Goal: Communication & Community: Answer question/provide support

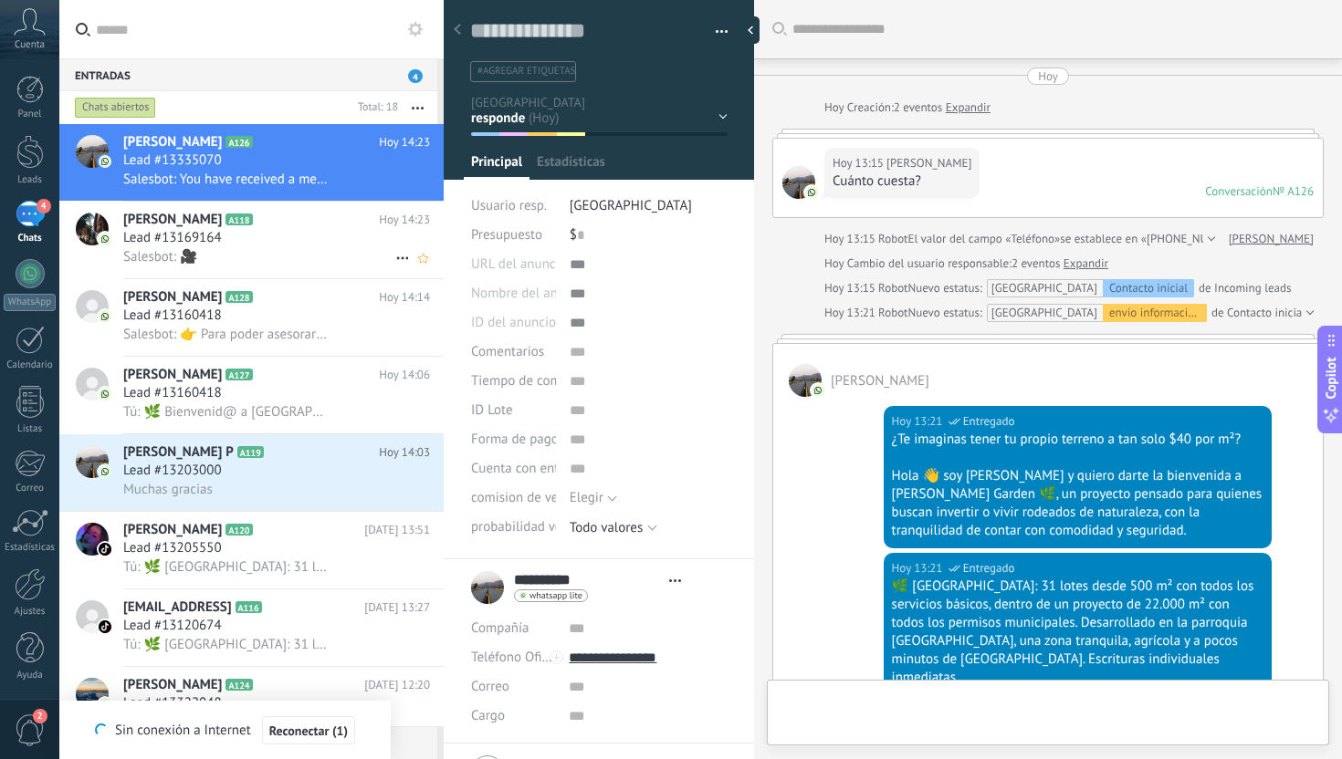
click at [285, 250] on div "Salesbot: 🎥" at bounding box center [276, 256] width 307 height 19
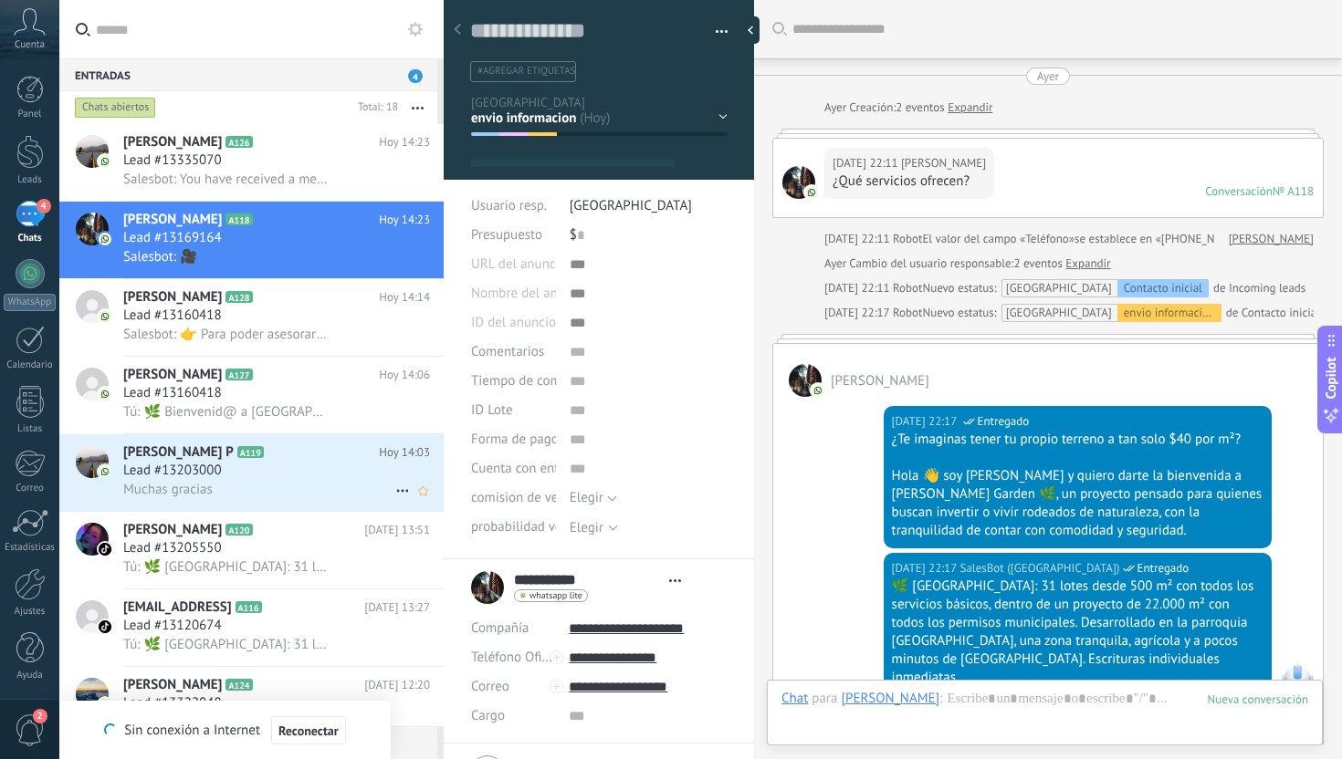
click at [258, 486] on div "Muchas gracias" at bounding box center [276, 489] width 307 height 19
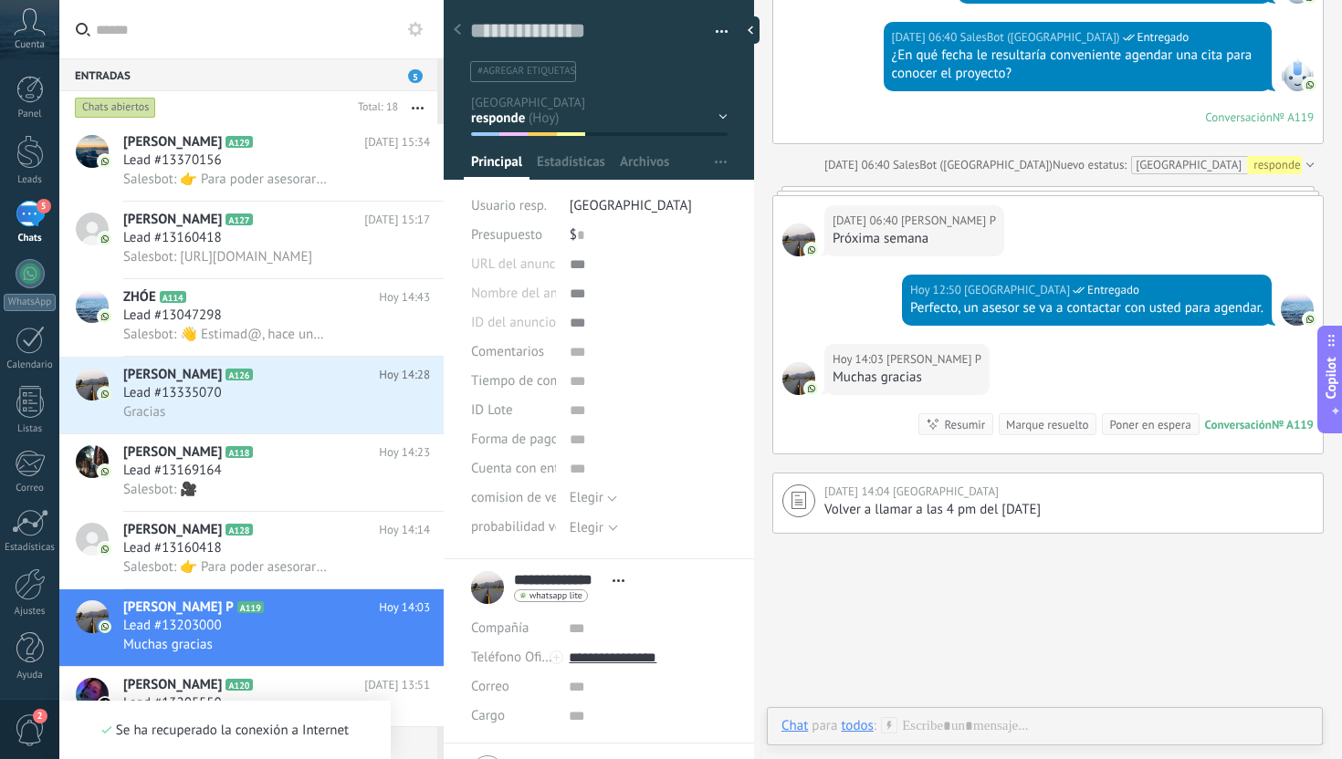
scroll to position [27, 0]
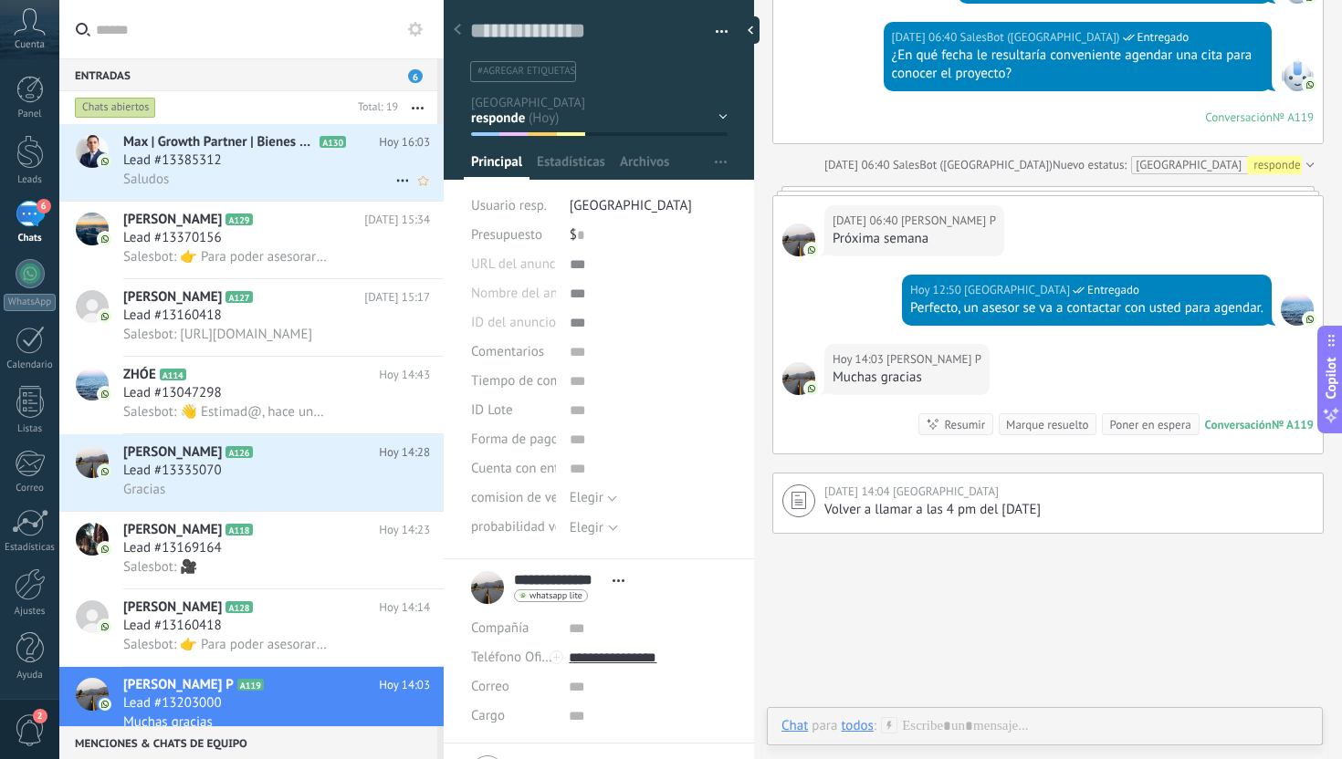
click at [219, 180] on div "Saludos" at bounding box center [276, 179] width 307 height 19
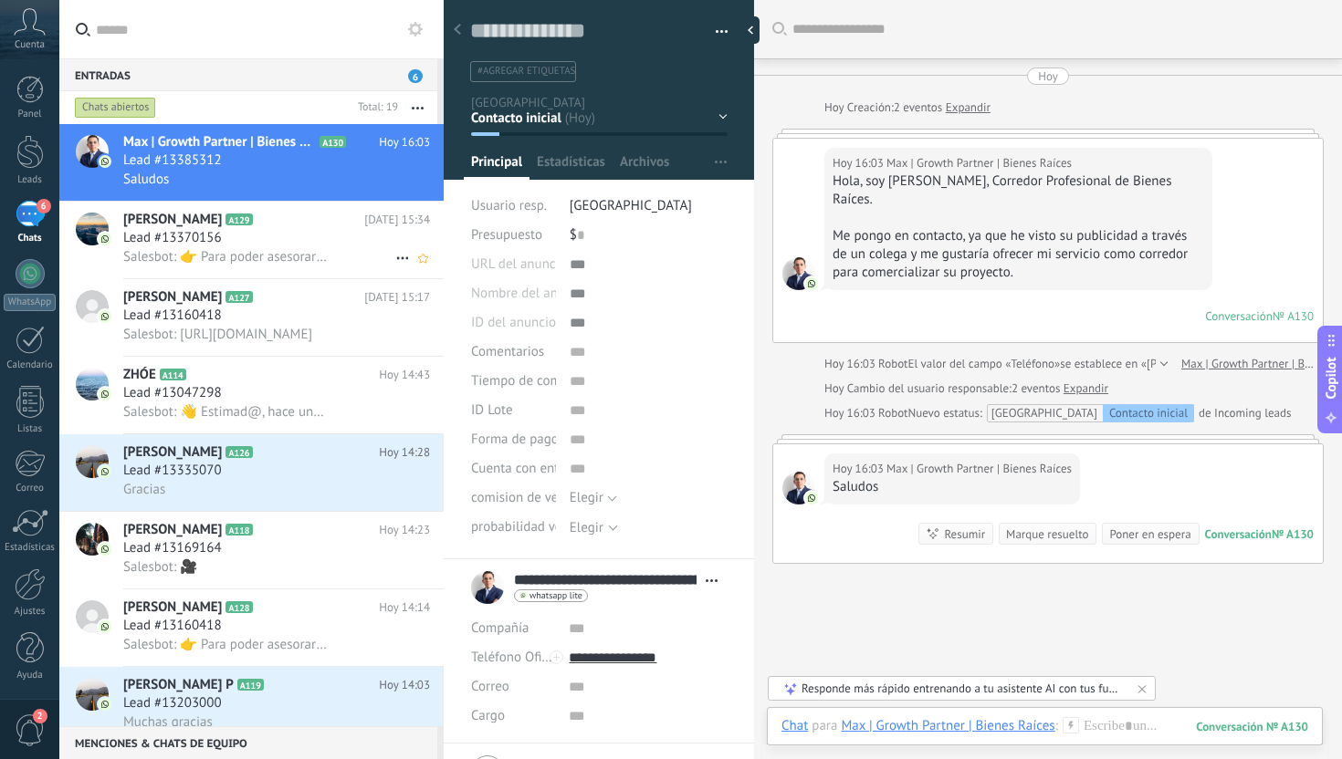
click at [301, 260] on span "Salesbot: 👉 Para poder asesorarte mejor, por favor elige una opción: 1️⃣ Quiero…" at bounding box center [226, 256] width 206 height 17
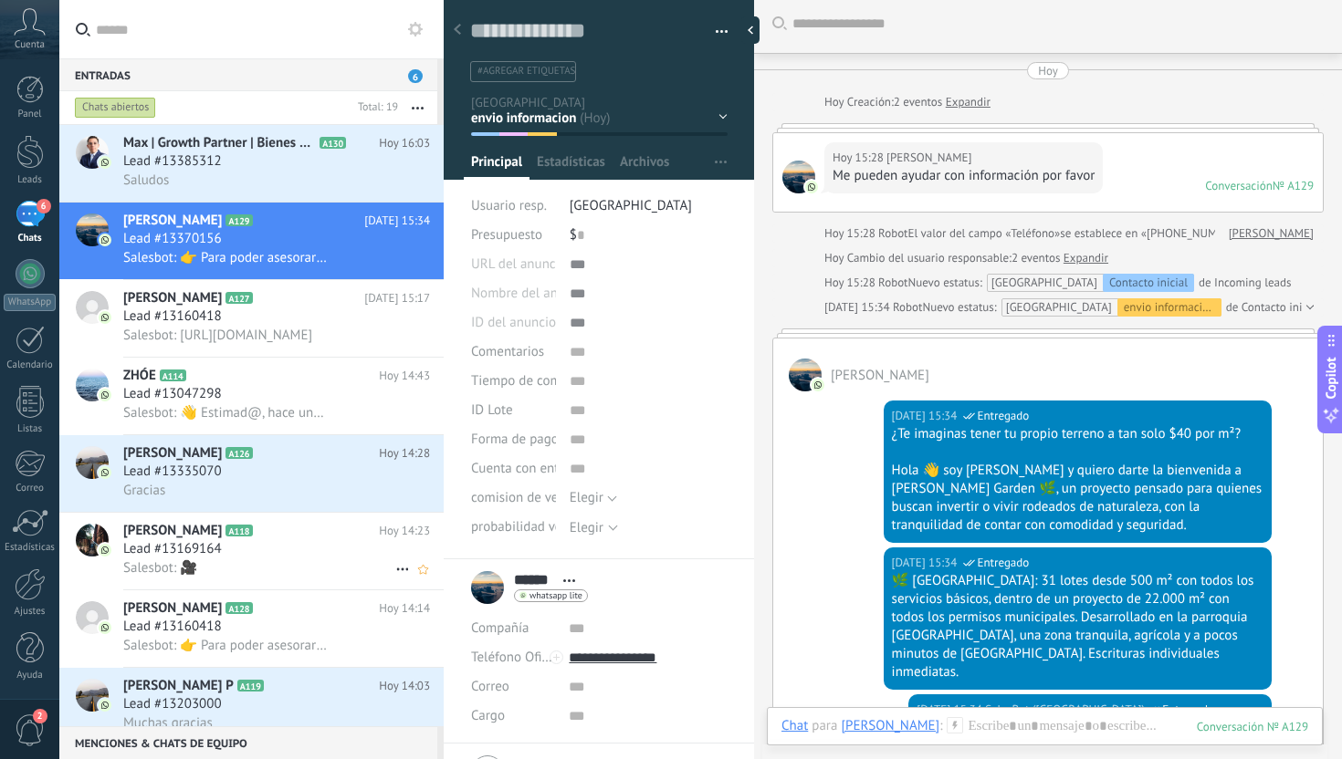
scroll to position [82, 0]
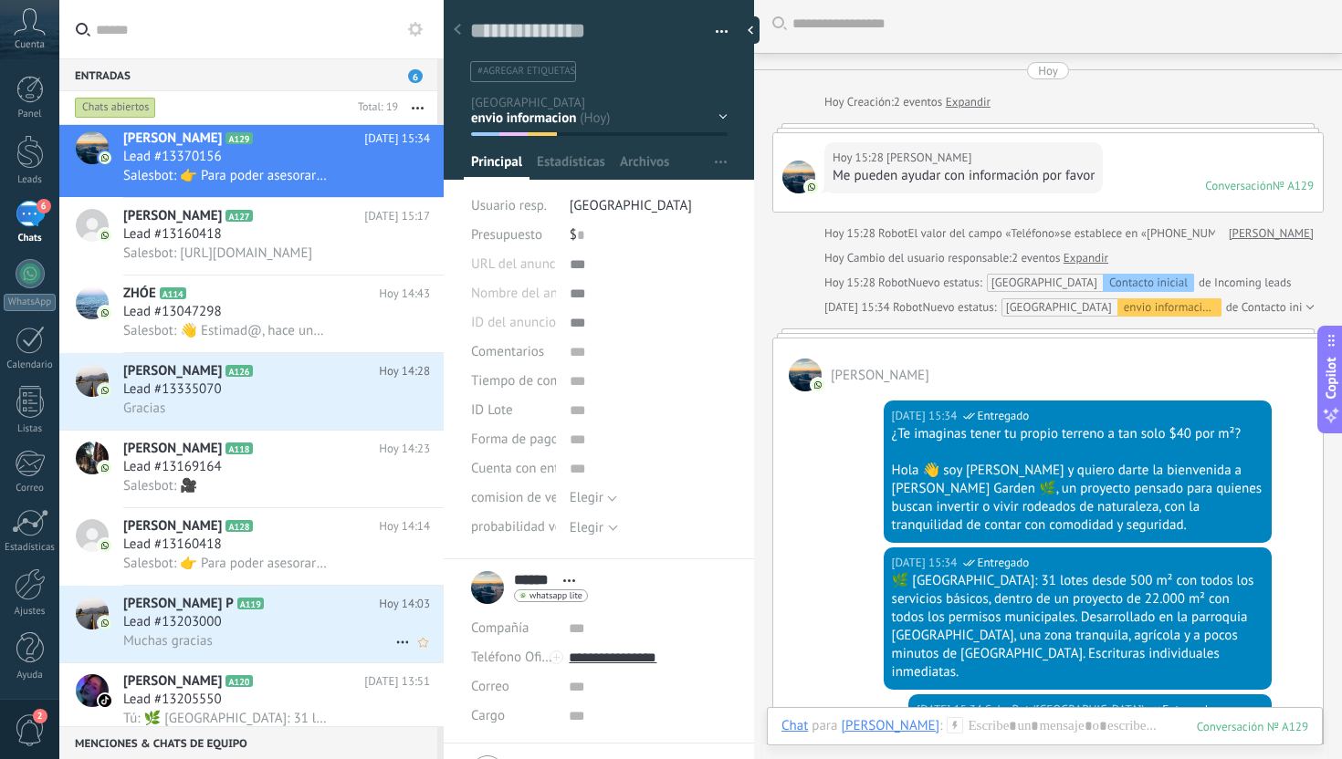
click at [282, 613] on h2 "[PERSON_NAME] P A119" at bounding box center [251, 604] width 256 height 18
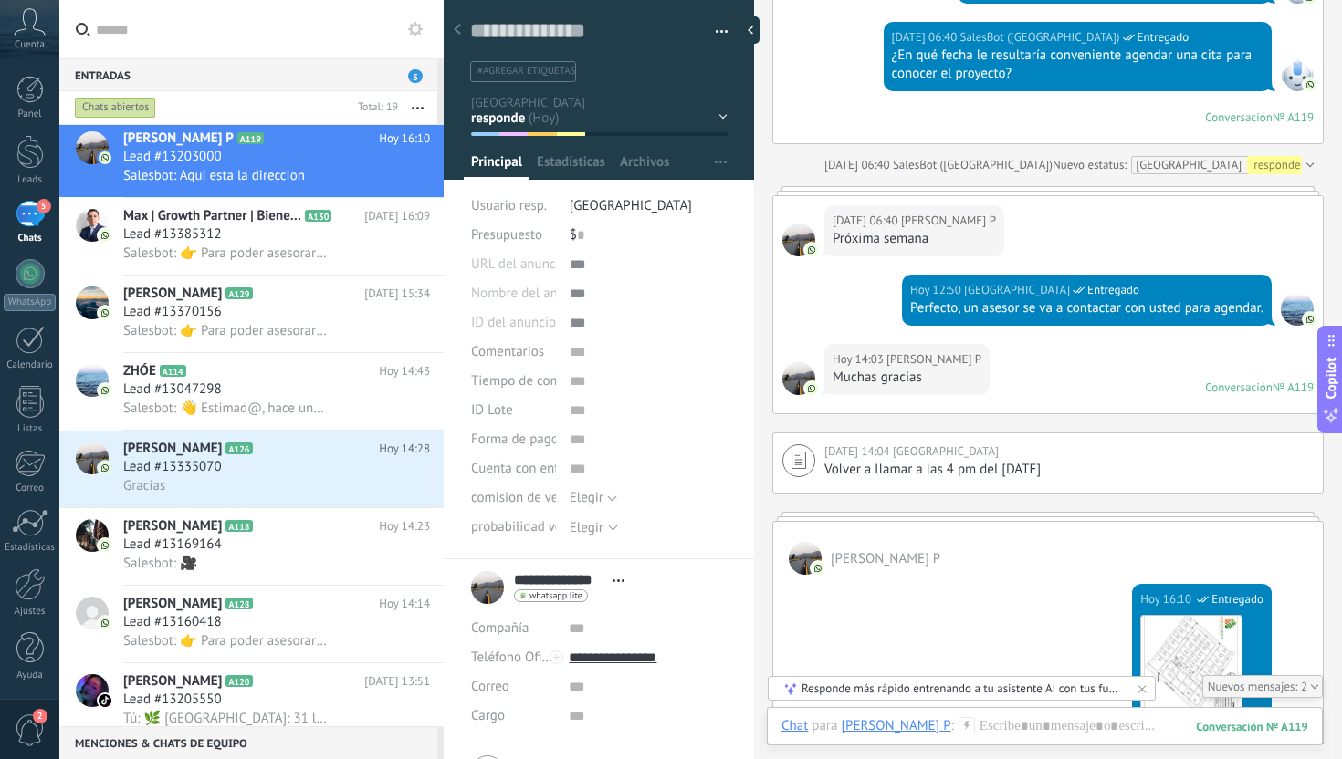
scroll to position [2424, 0]
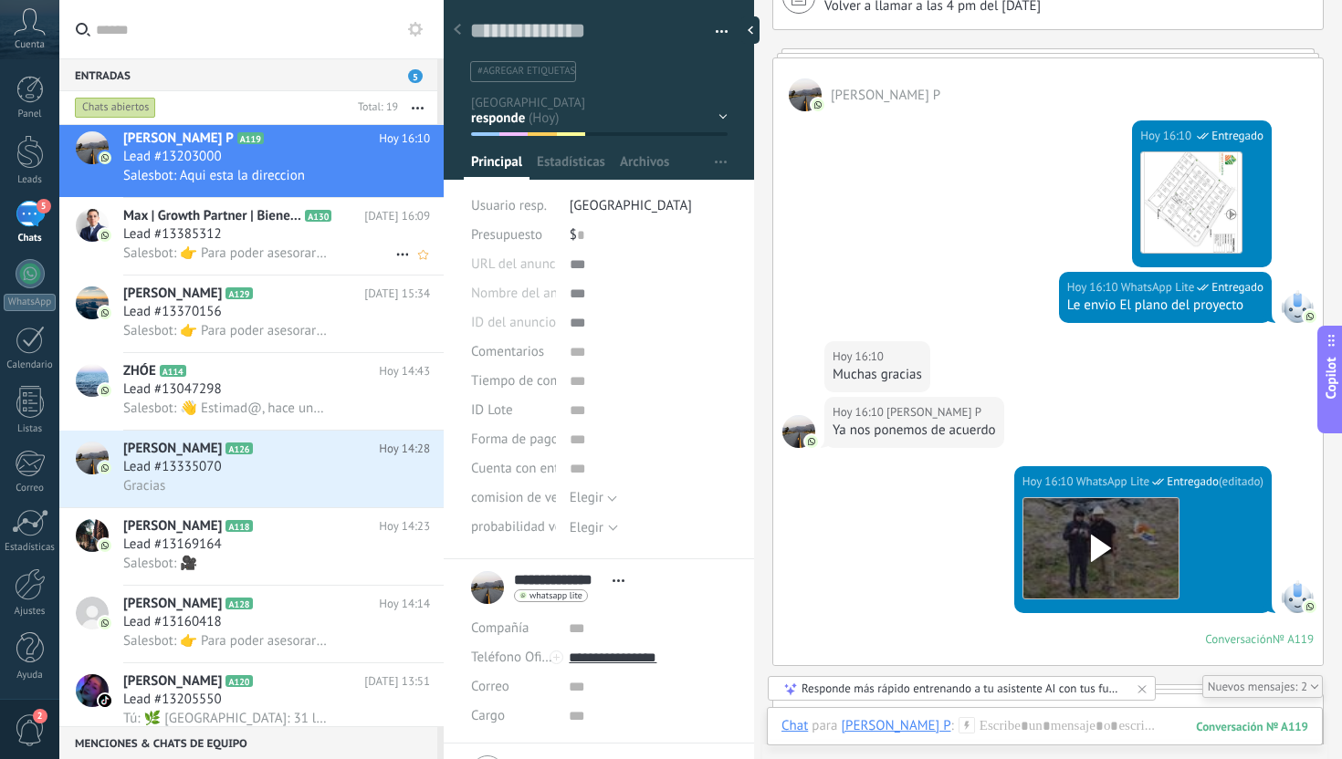
click at [242, 269] on div "Max | Growth Partner | Bienes Raíces A130 [DATE] 16:09 Lead #13385312 Salesbot:…" at bounding box center [283, 236] width 320 height 77
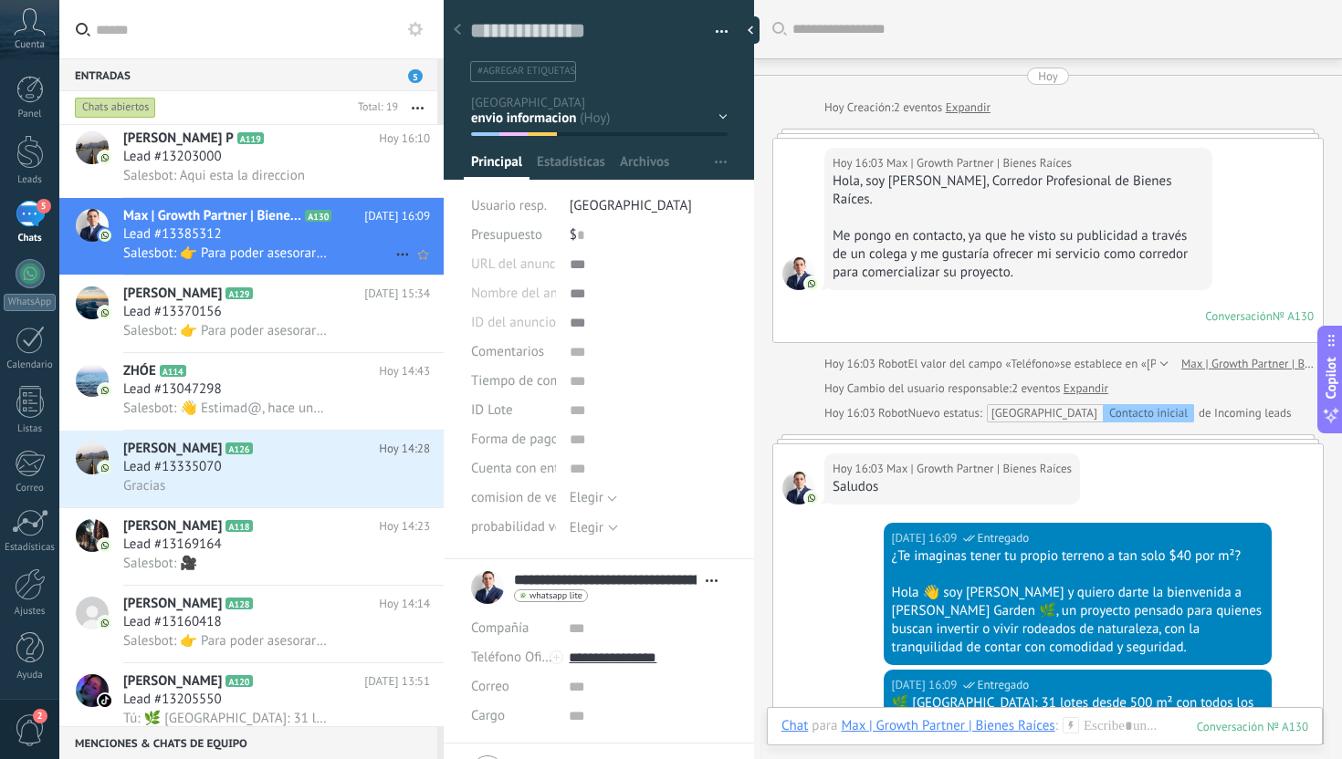
click at [396, 256] on use at bounding box center [402, 255] width 12 height 3
click at [429, 268] on span "Conversación cerrada" at bounding box center [484, 266] width 124 height 37
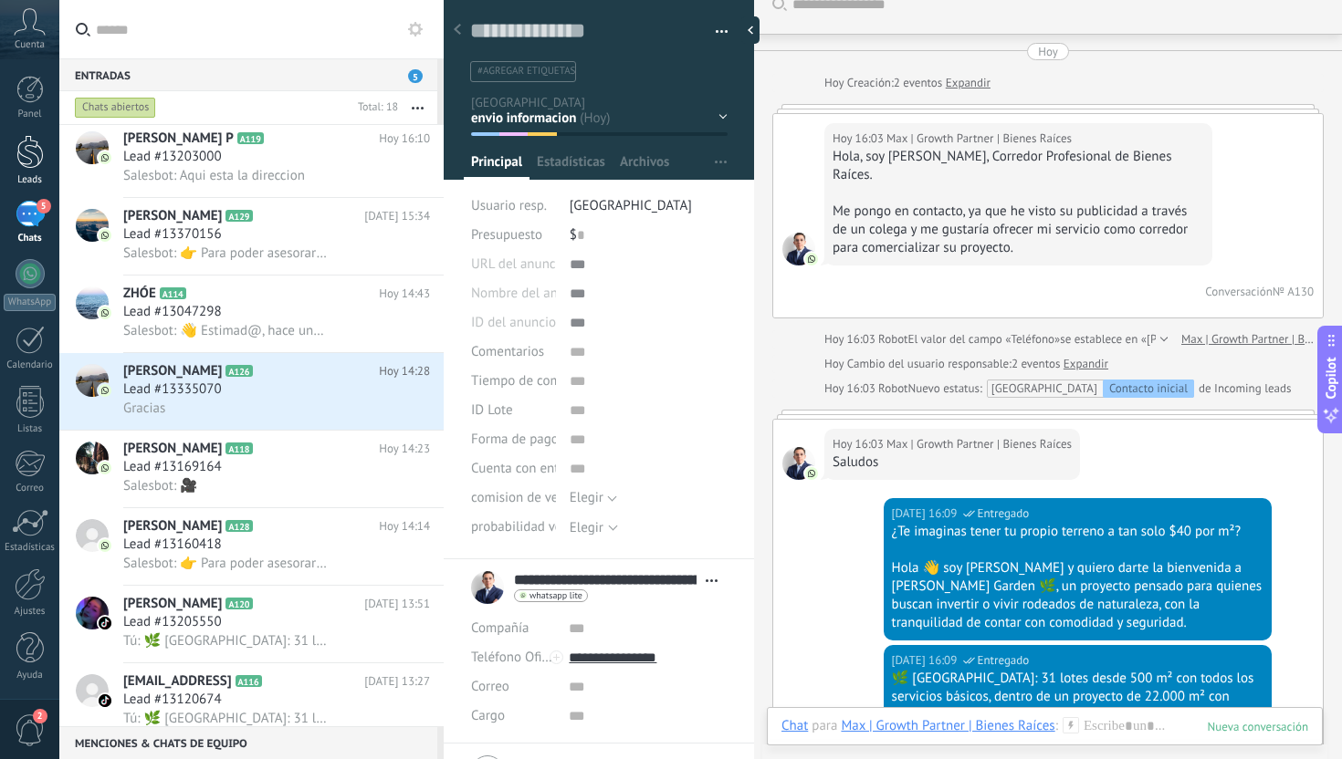
click at [15, 156] on link "Leads" at bounding box center [29, 160] width 59 height 51
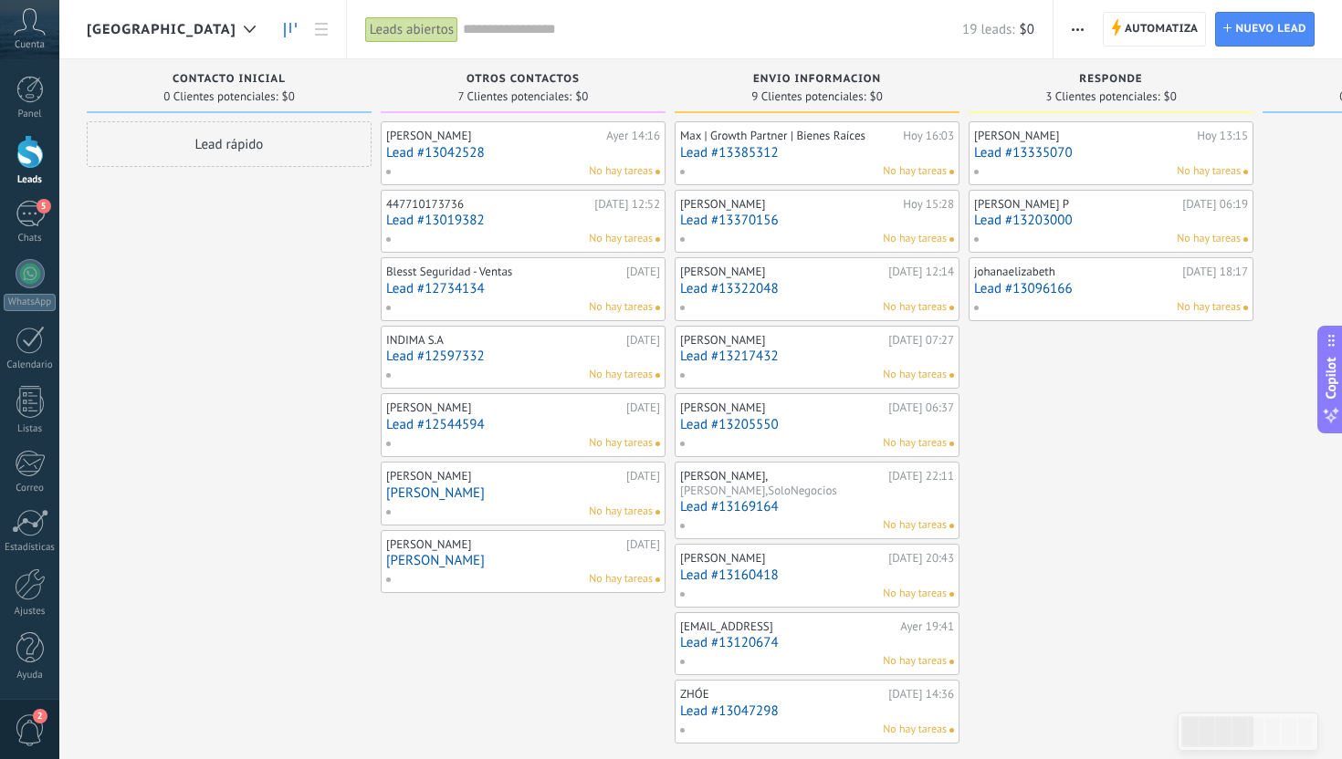
click at [824, 225] on link "Lead #13370156" at bounding box center [817, 221] width 274 height 16
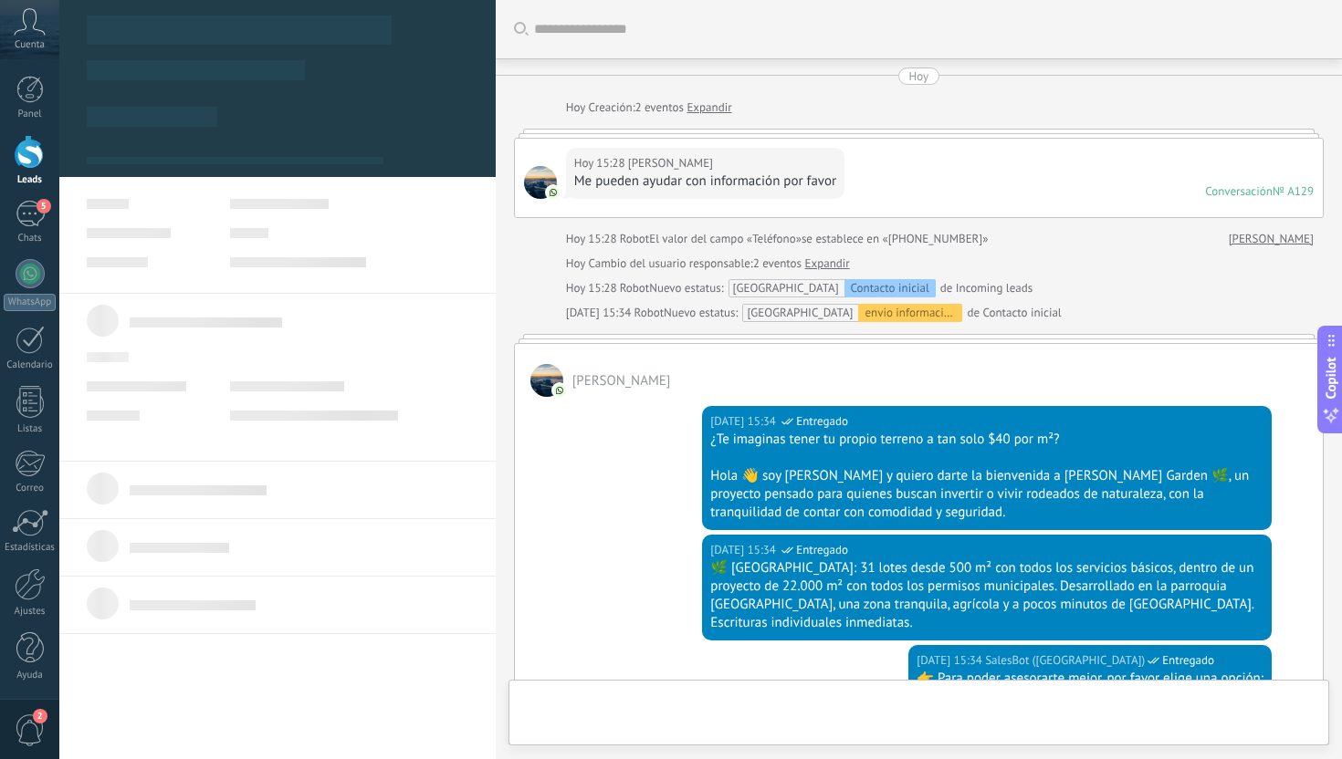
scroll to position [381, 0]
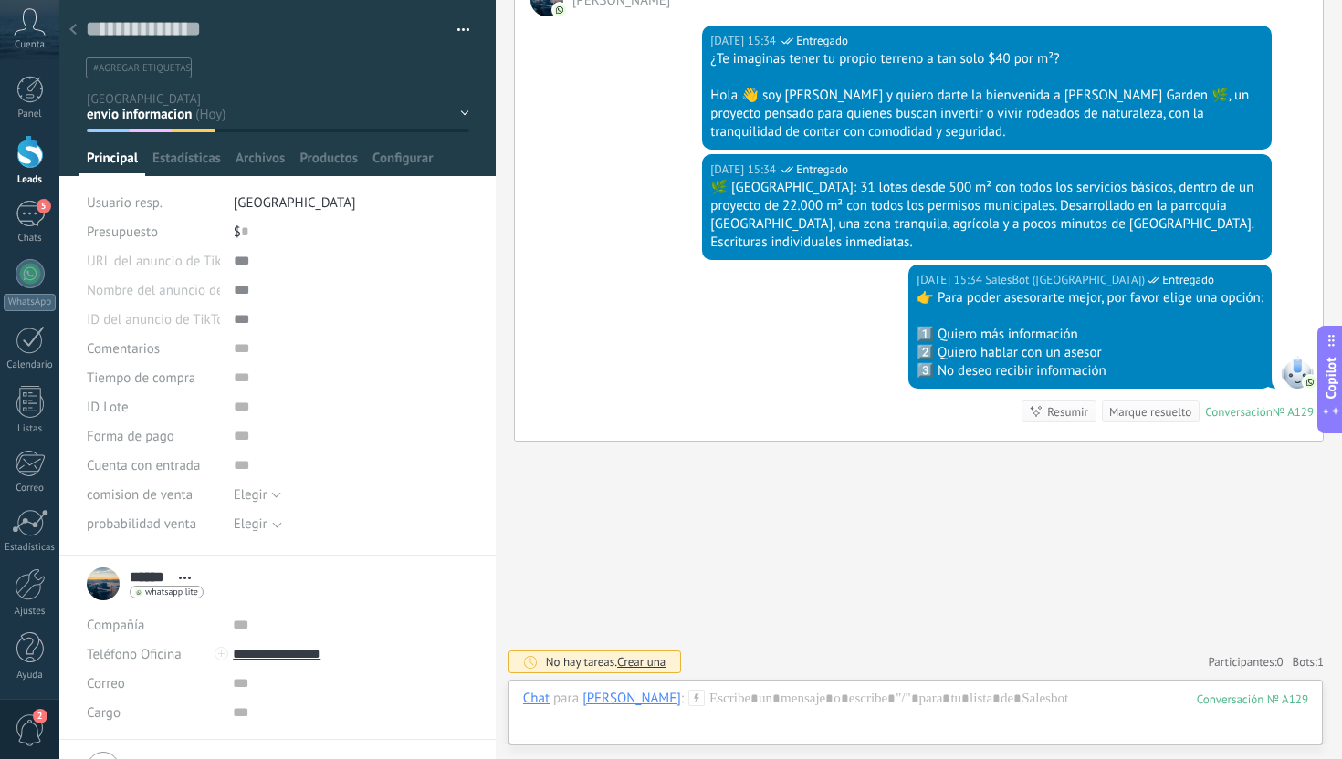
click at [78, 26] on div at bounding box center [73, 31] width 26 height 36
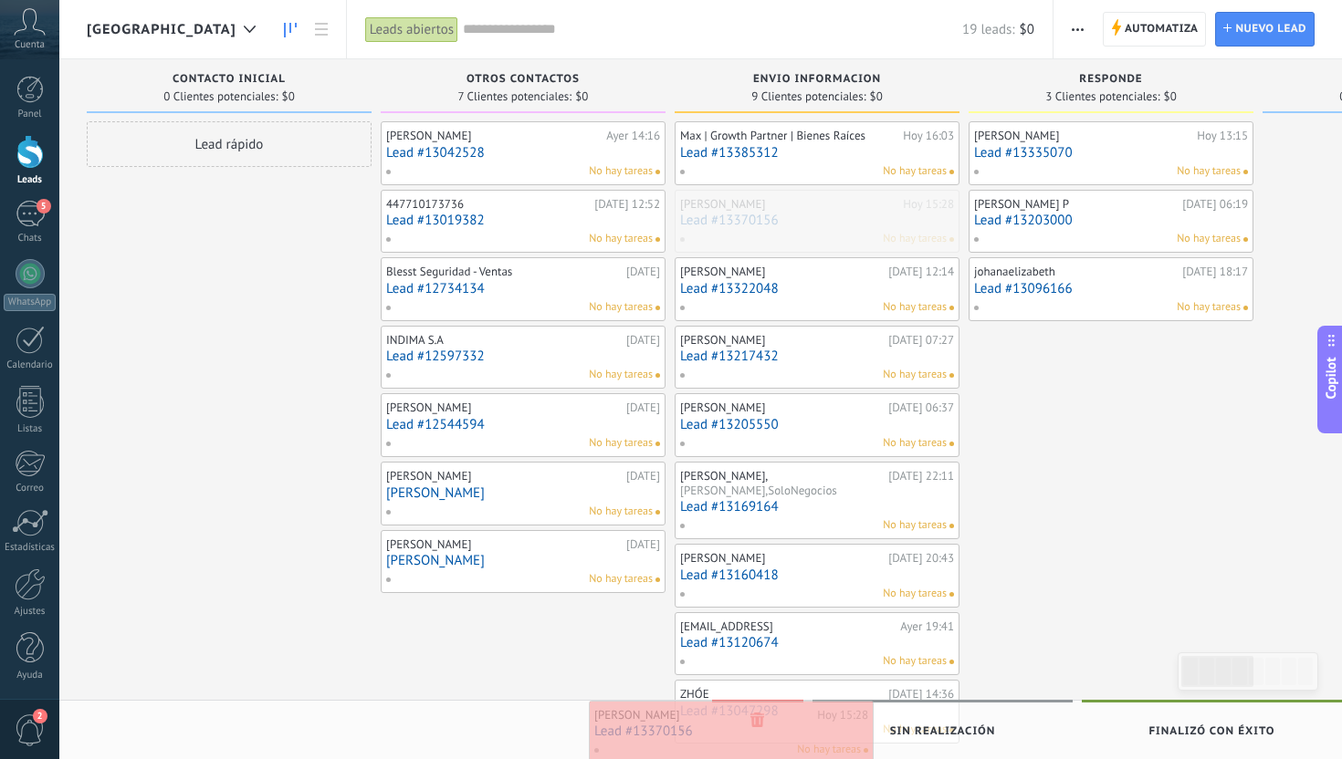
drag, startPoint x: 830, startPoint y: 216, endPoint x: 744, endPoint y: 726, distance: 517.3
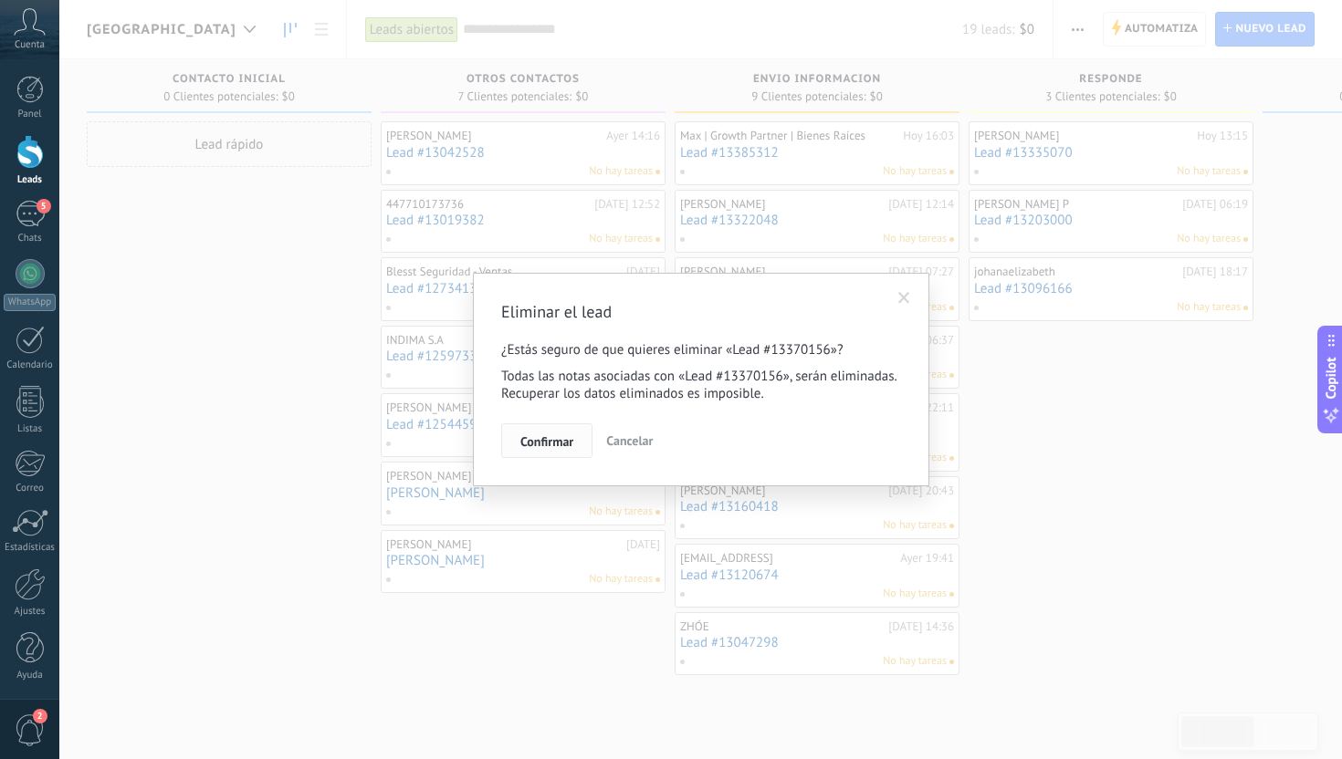
click at [543, 439] on span "Confirmar" at bounding box center [546, 441] width 53 height 13
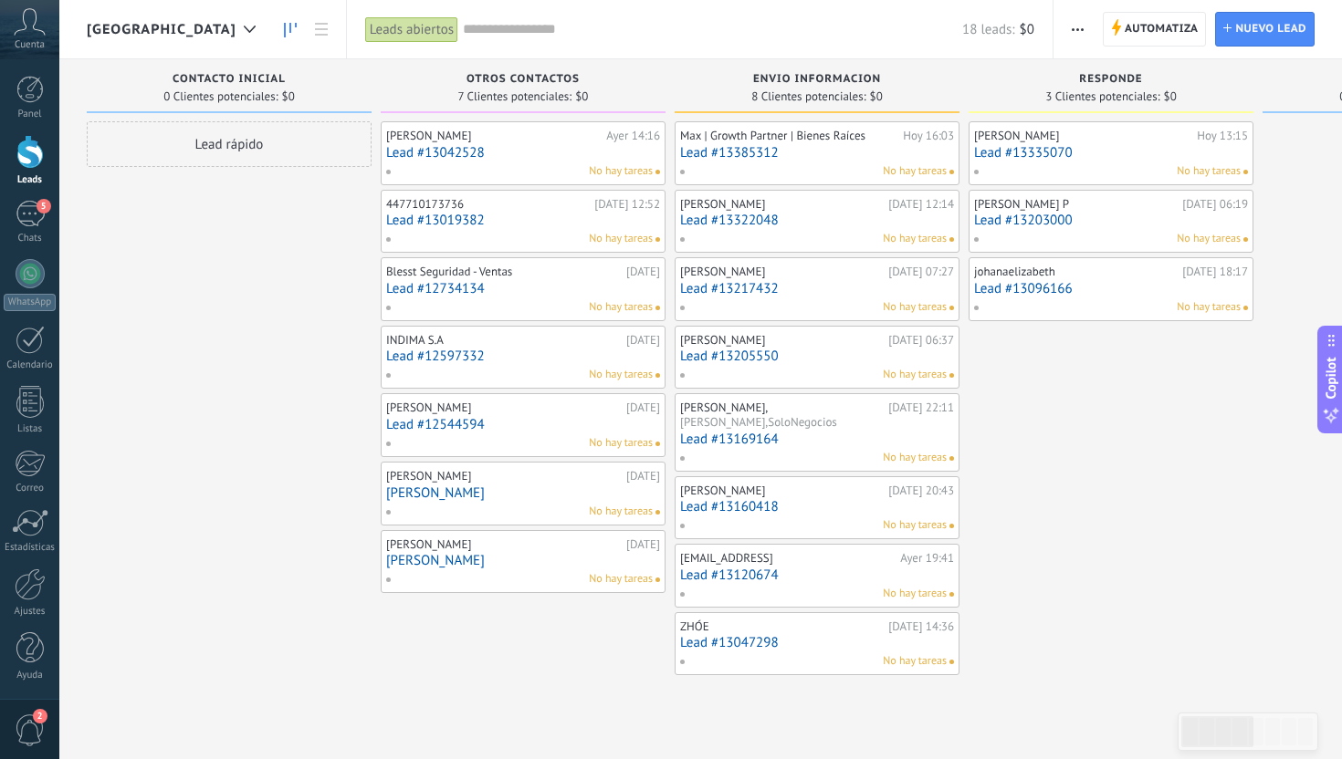
click at [828, 148] on link "Lead #13385312" at bounding box center [817, 153] width 274 height 16
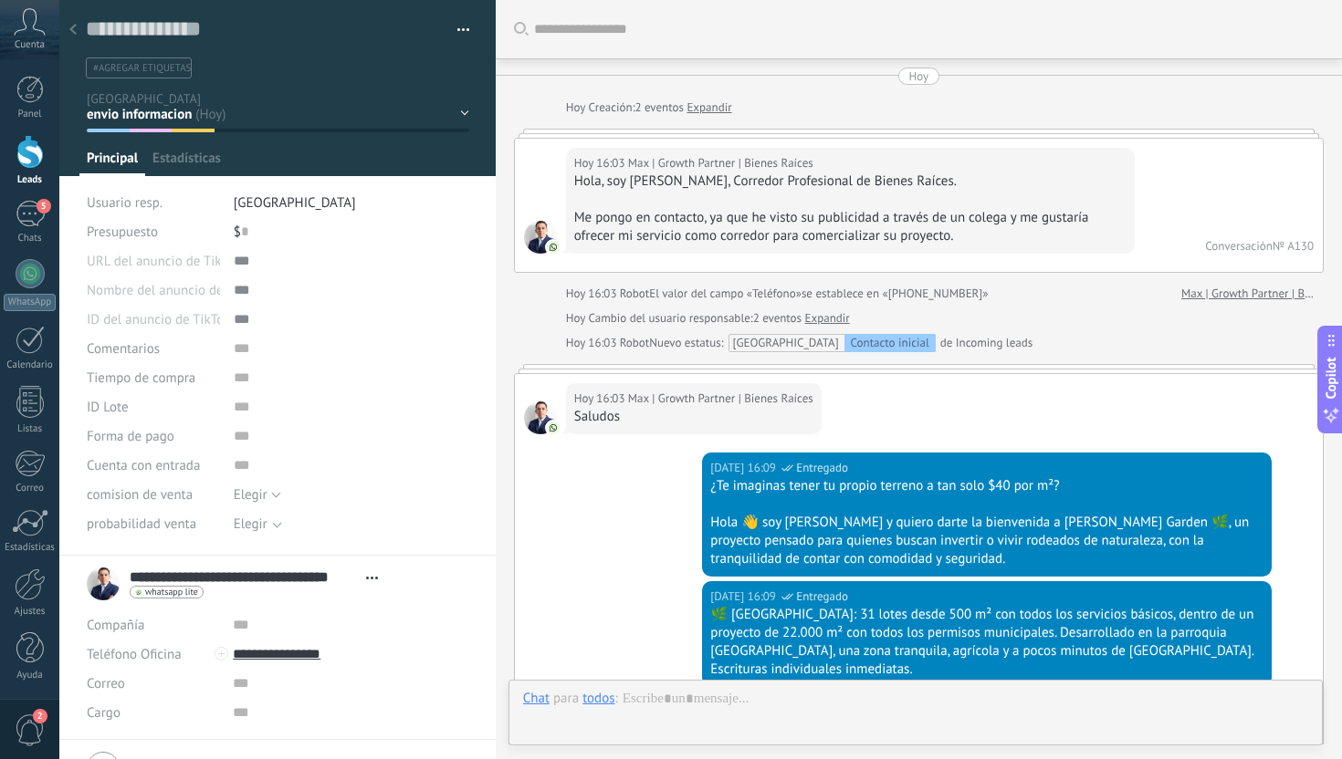
scroll to position [482, 0]
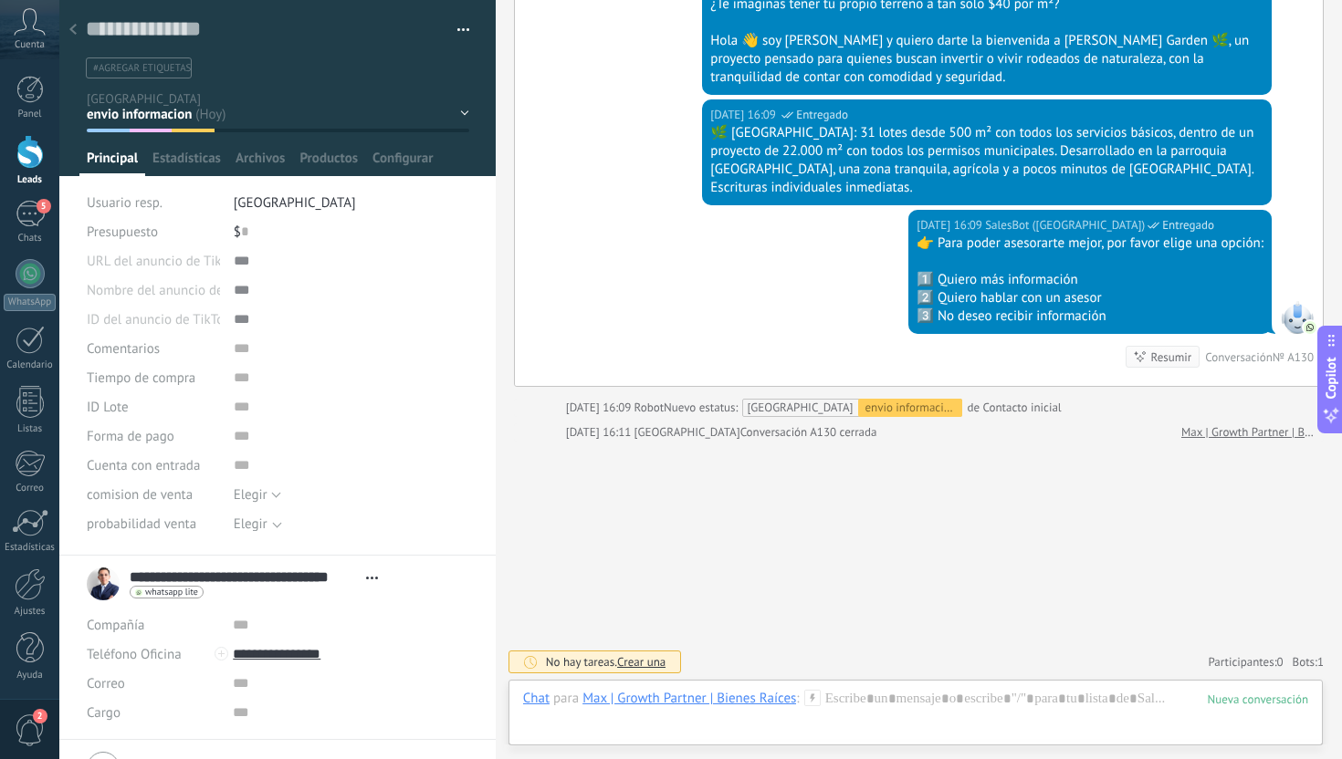
click at [77, 23] on div at bounding box center [73, 31] width 26 height 36
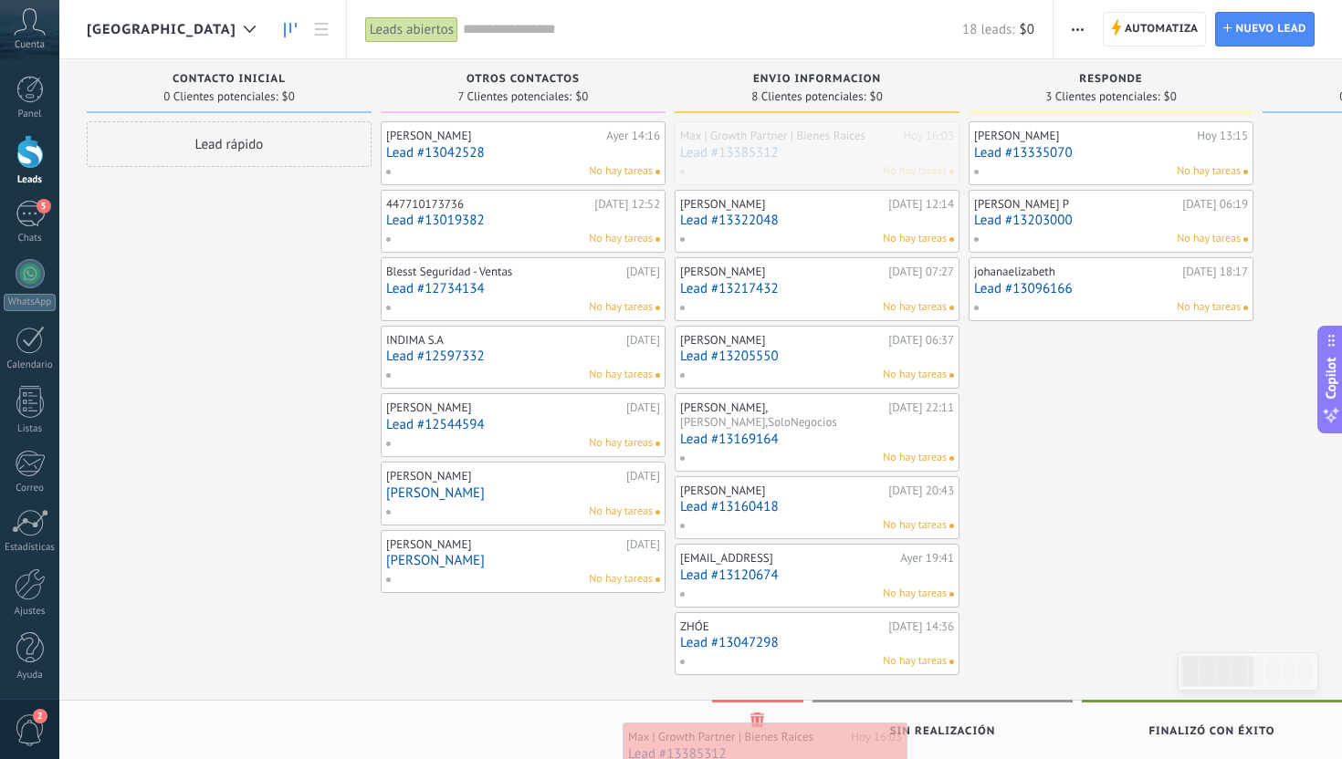
drag, startPoint x: 836, startPoint y: 134, endPoint x: 784, endPoint y: 731, distance: 599.1
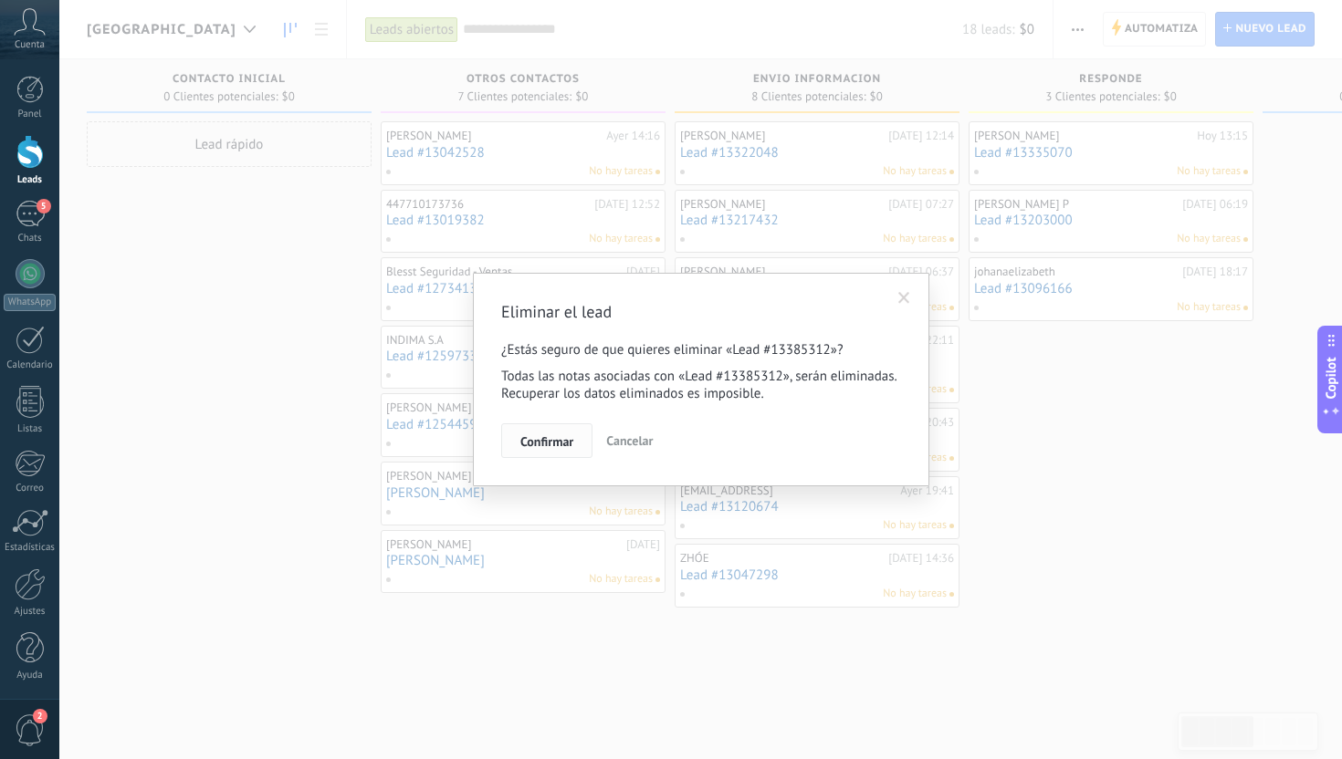
click at [545, 445] on span "Confirmar" at bounding box center [546, 441] width 53 height 13
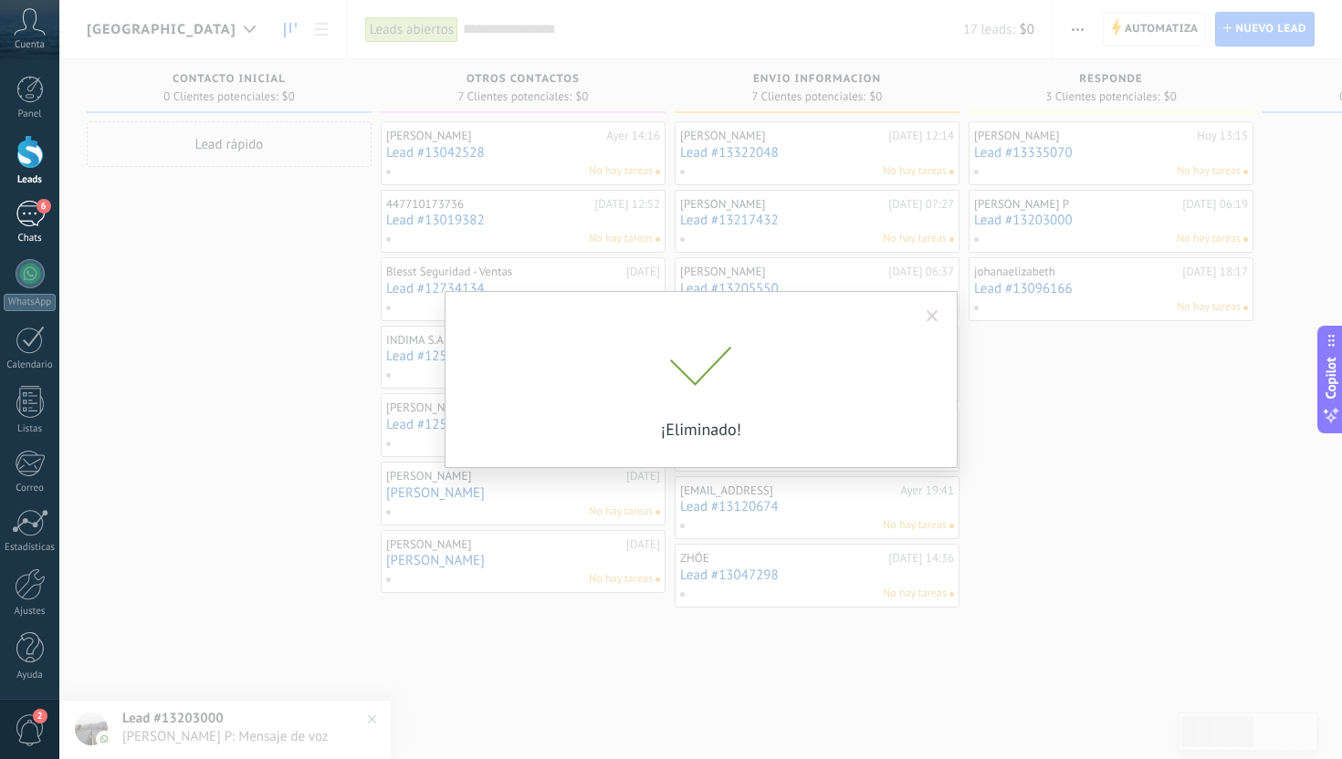
click at [23, 218] on div "6" at bounding box center [30, 214] width 29 height 26
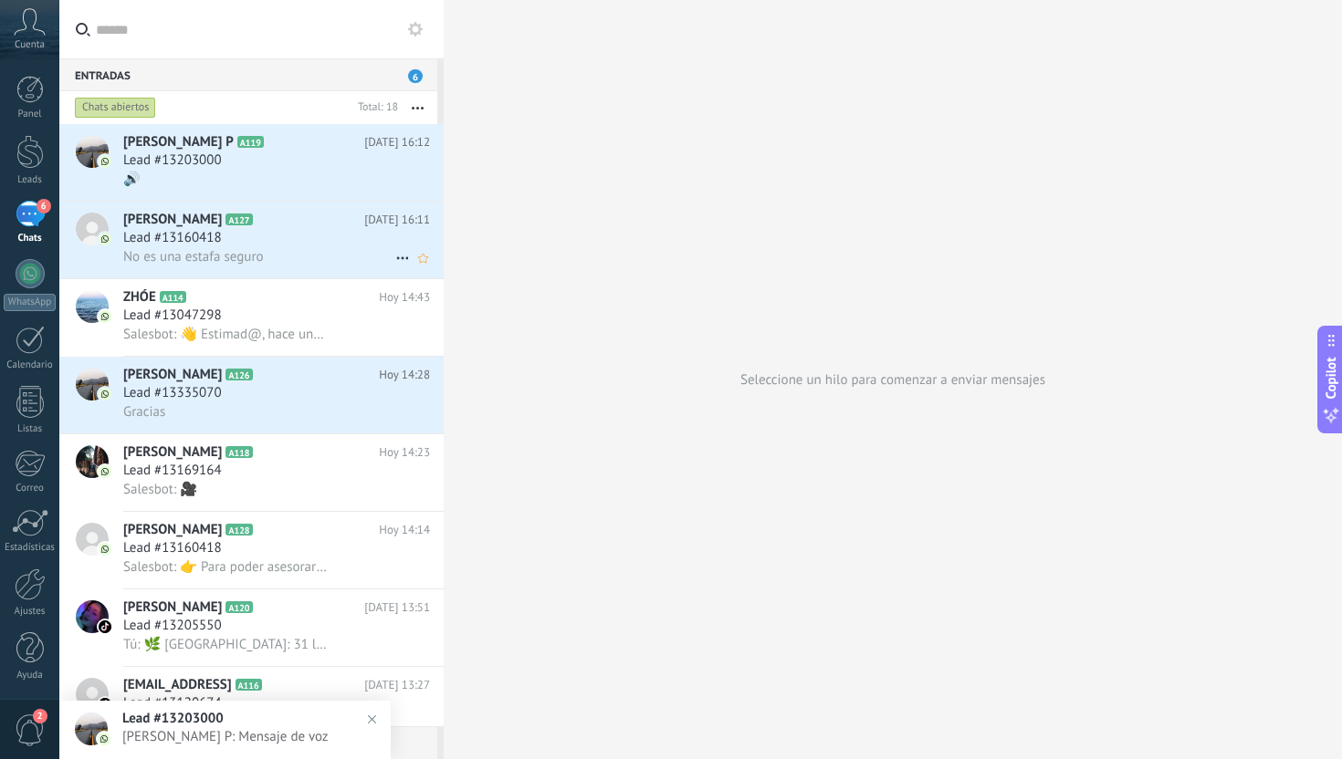
click at [321, 245] on div "Lead #13160418" at bounding box center [276, 238] width 307 height 18
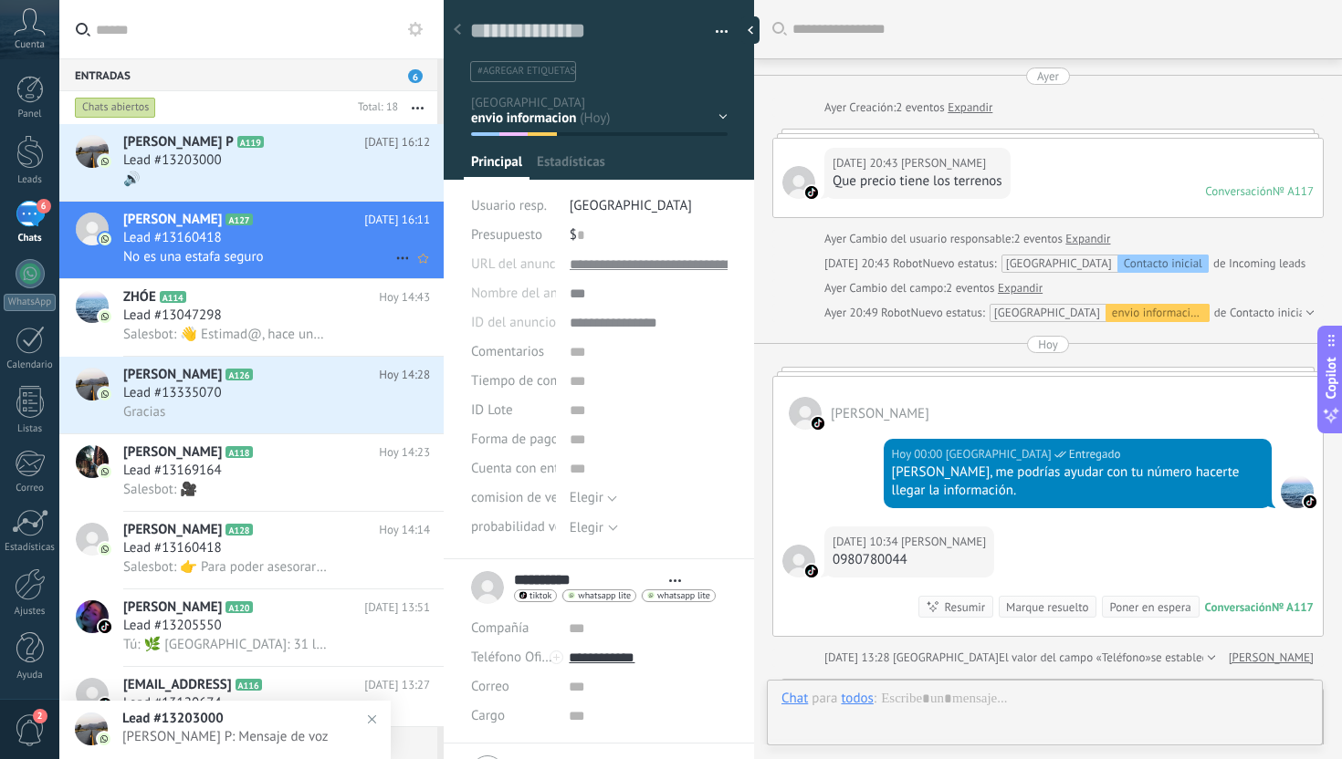
type textarea "**********"
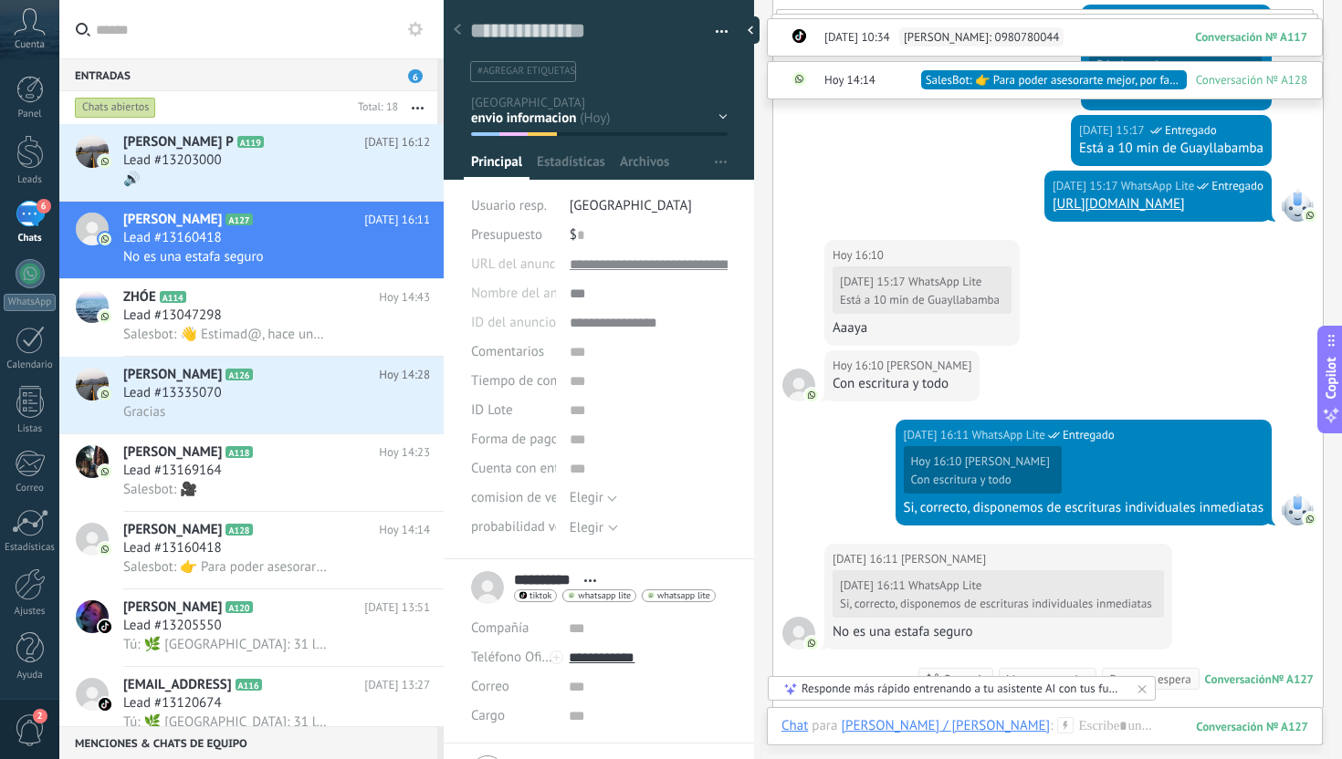
scroll to position [2114, 0]
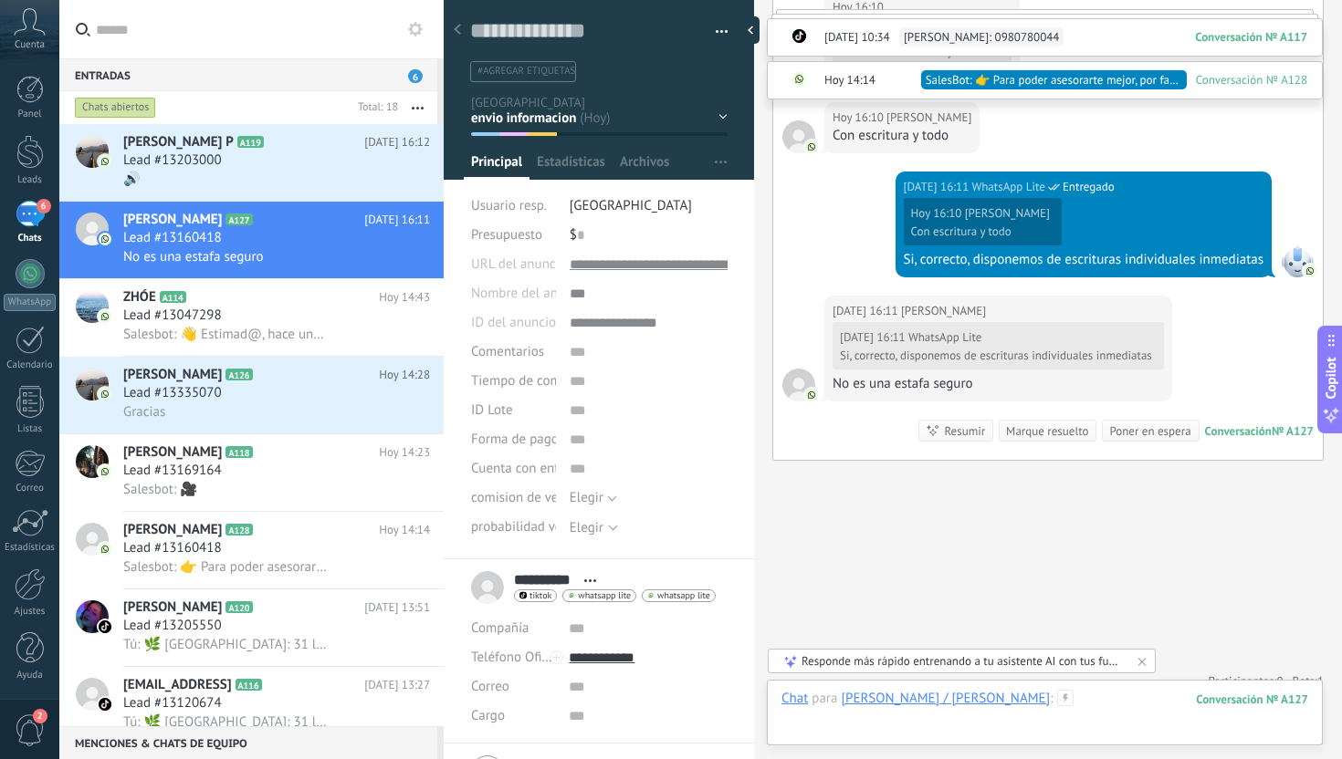
click at [1133, 722] on div at bounding box center [1044, 717] width 527 height 55
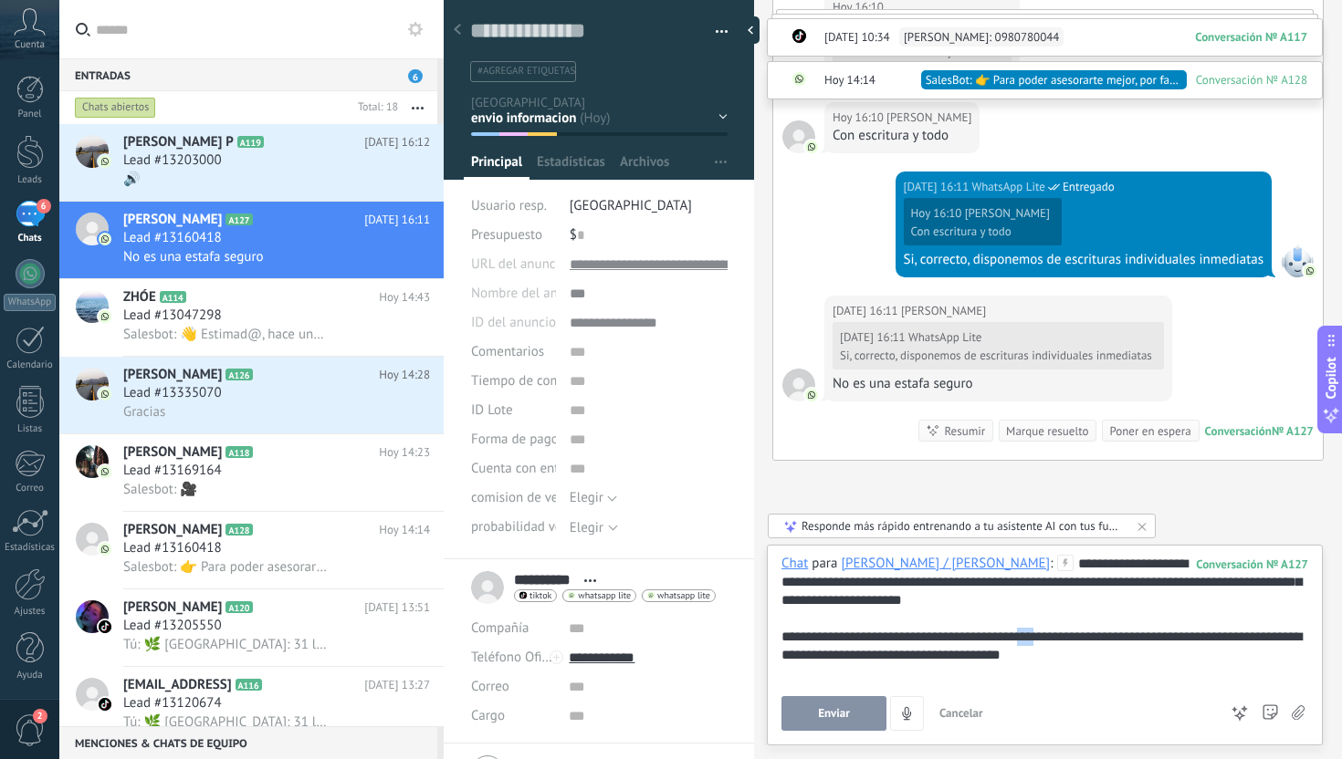
drag, startPoint x: 1069, startPoint y: 638, endPoint x: 1043, endPoint y: 642, distance: 25.8
click at [1044, 642] on div "**********" at bounding box center [1044, 619] width 527 height 128
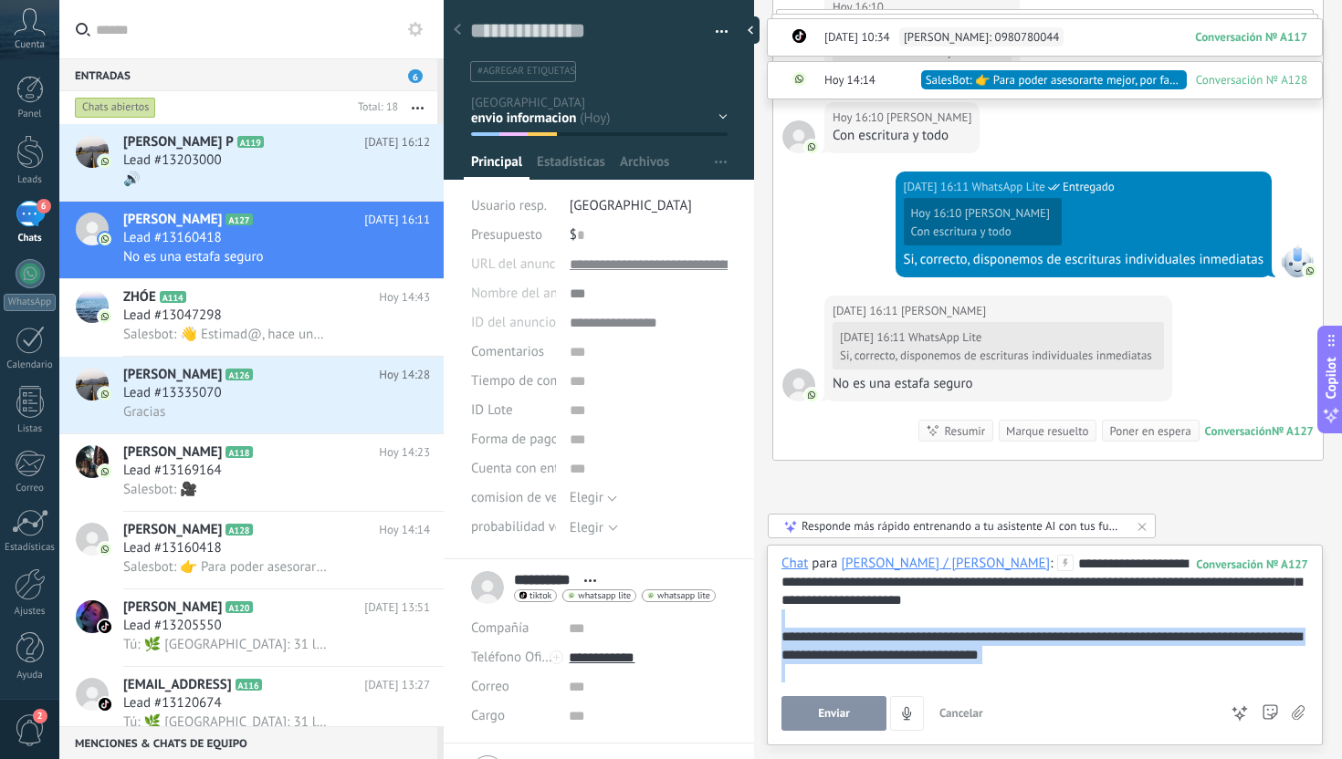
drag, startPoint x: 1071, startPoint y: 667, endPoint x: 727, endPoint y: 619, distance: 347.4
click at [726, 620] on div "Guardar y crear Imprimir Administrar etiquetas" at bounding box center [893, 379] width 898 height 759
copy div "**********"
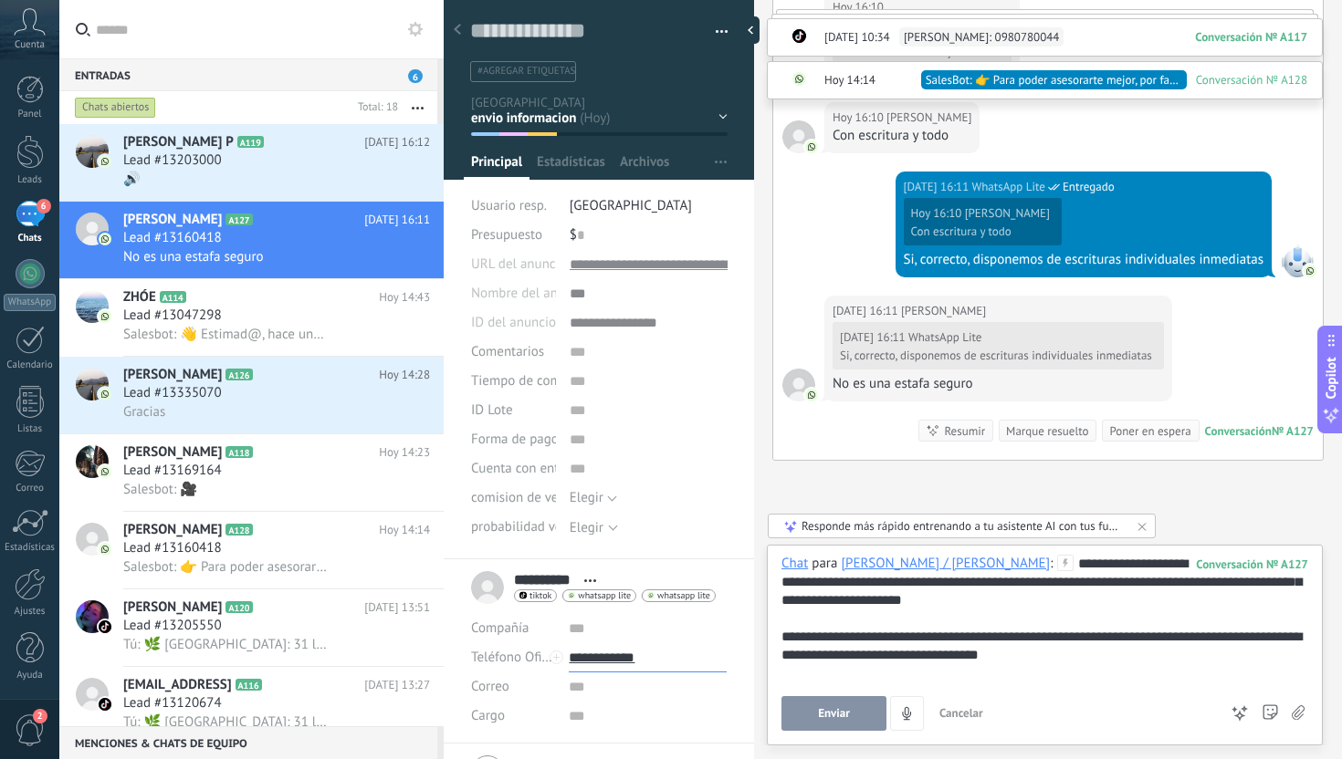
click at [624, 660] on input "**********" at bounding box center [648, 657] width 158 height 29
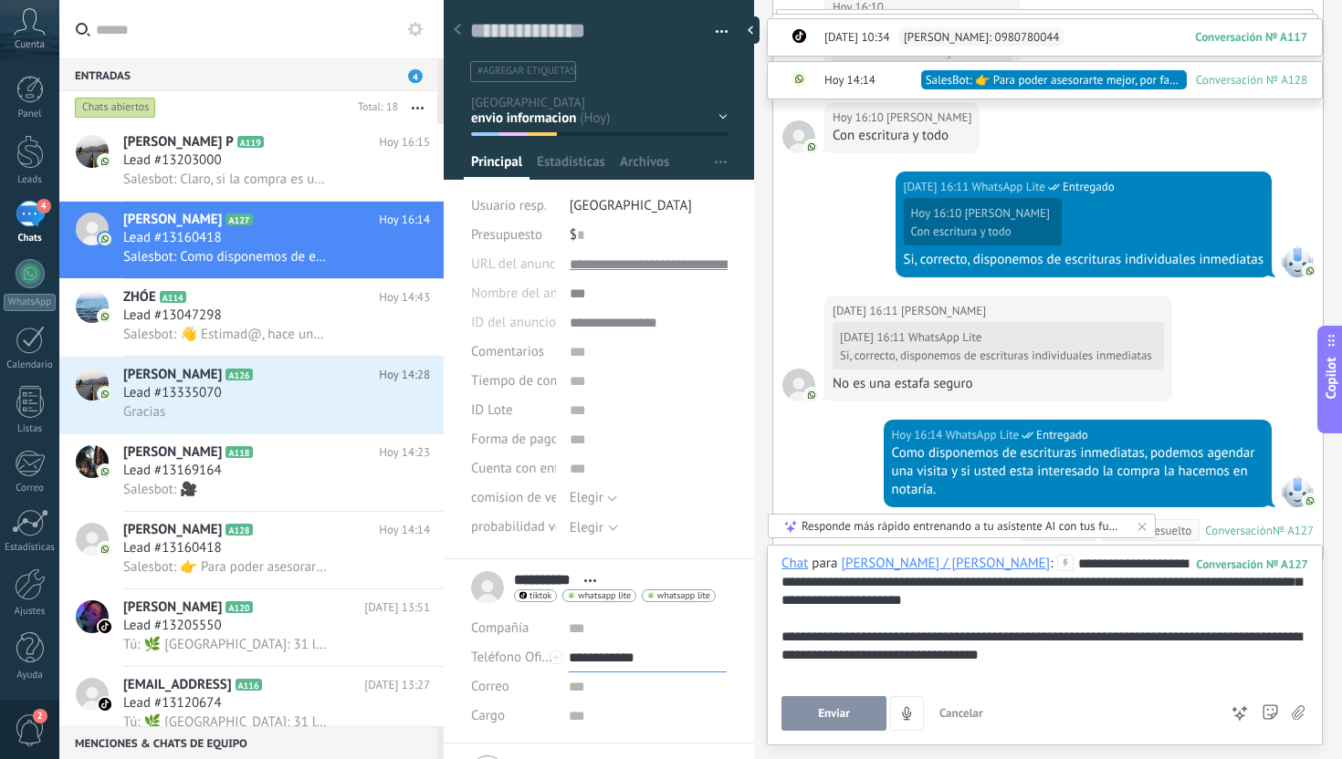
scroll to position [2213, 0]
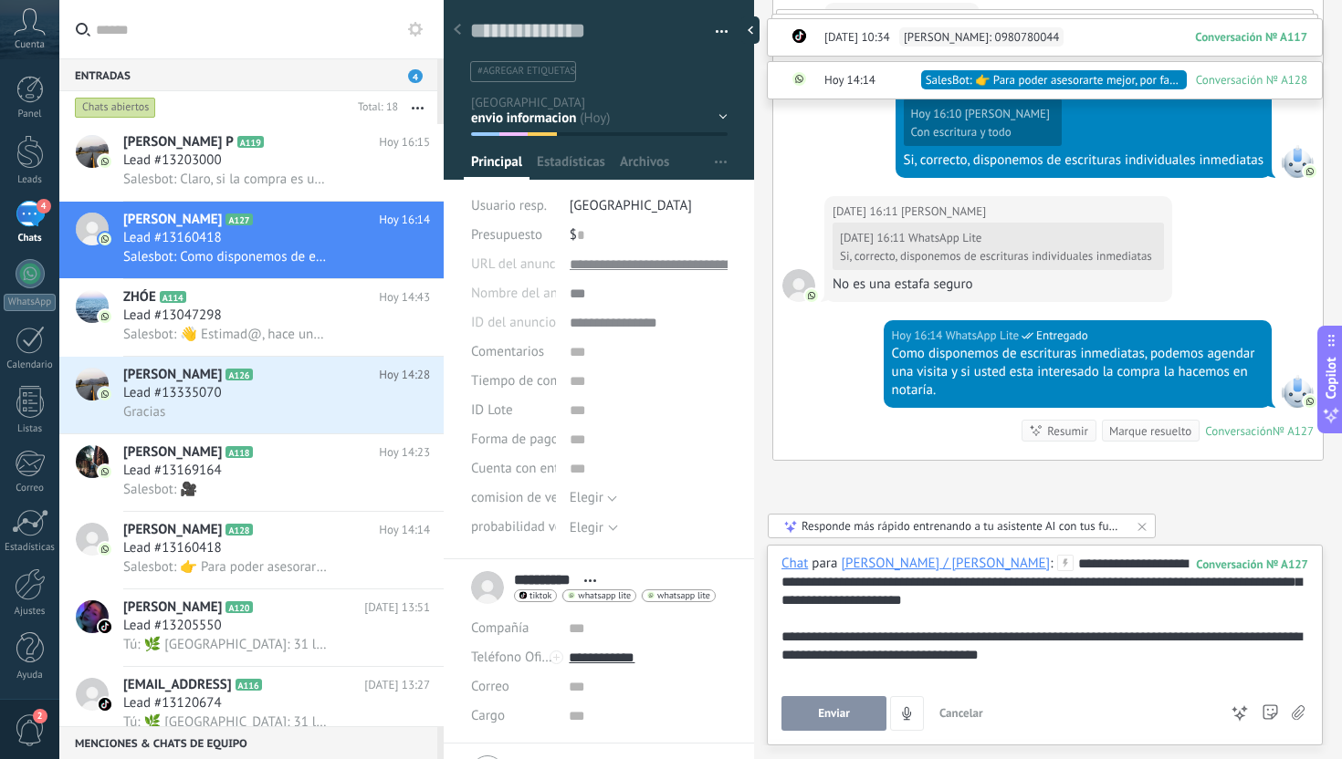
type input "**********"
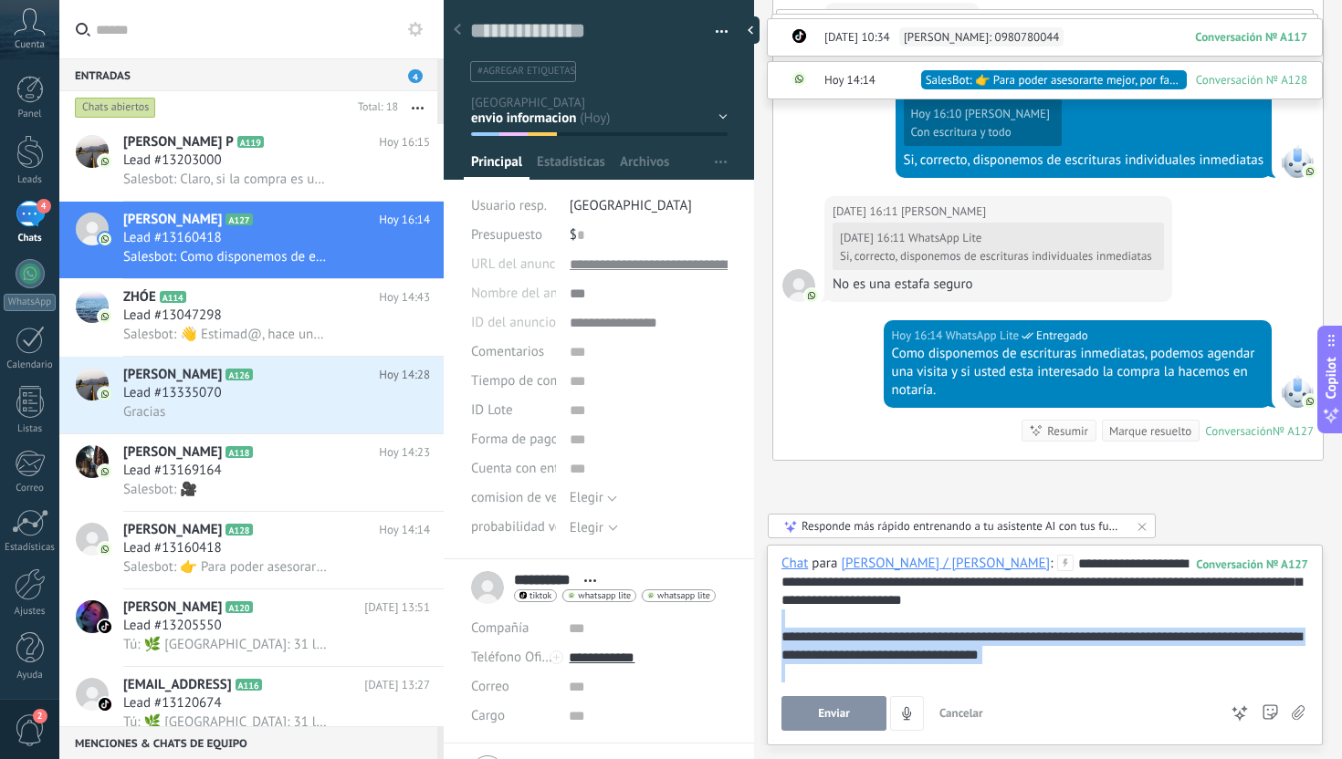
drag, startPoint x: 1056, startPoint y: 664, endPoint x: 758, endPoint y: 625, distance: 300.1
click at [758, 625] on div "Guardar y crear Imprimir Administrar etiquetas" at bounding box center [893, 379] width 898 height 759
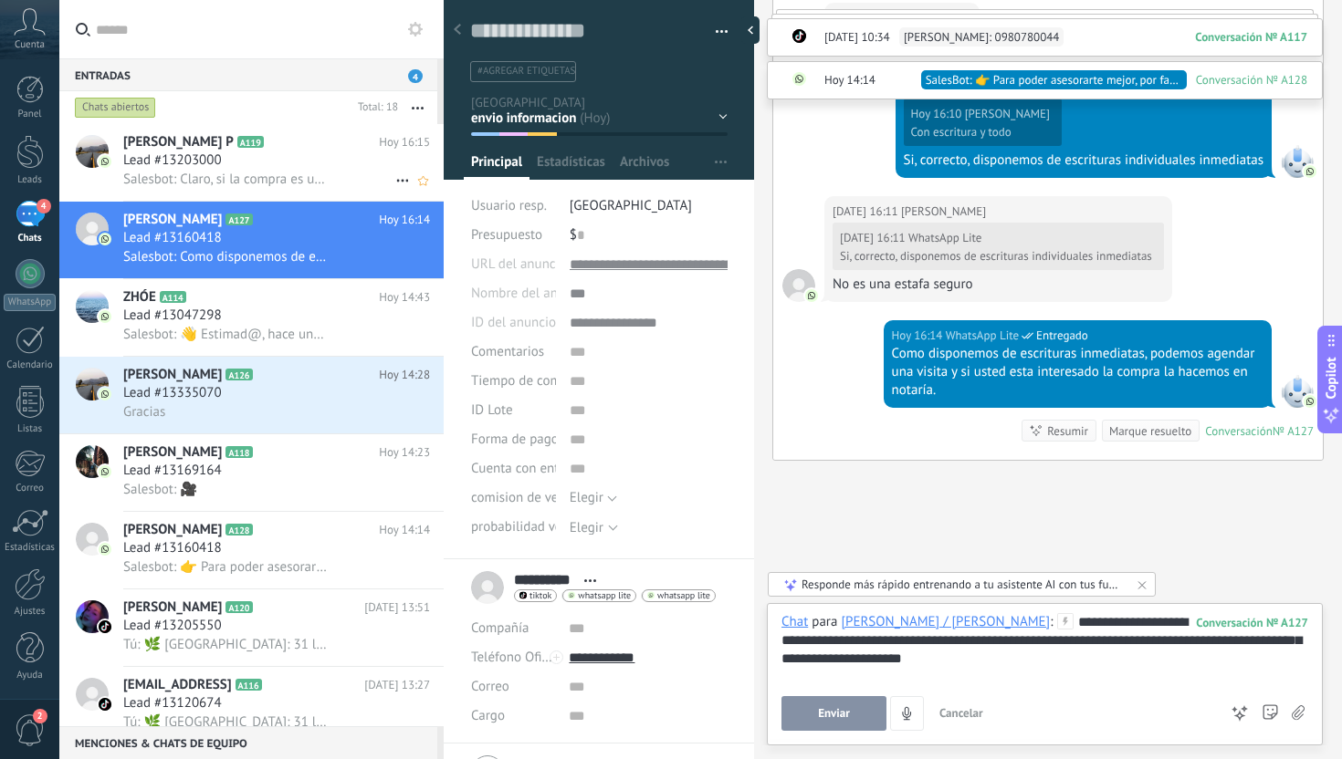
click at [273, 161] on div "Lead #13203000" at bounding box center [276, 160] width 307 height 18
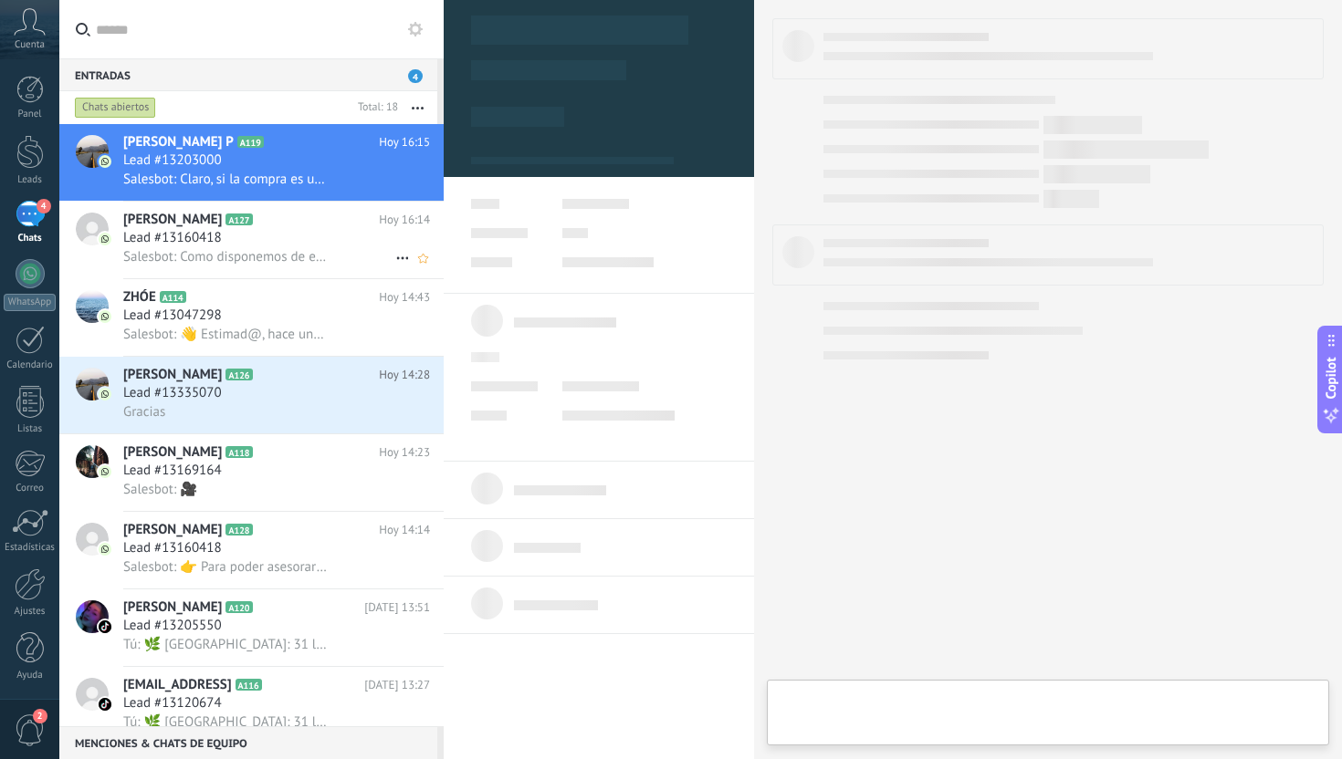
click at [273, 248] on div "Salesbot: Como disponemos de escrituras inmediatas, podemos agendar una visita …" at bounding box center [276, 256] width 307 height 19
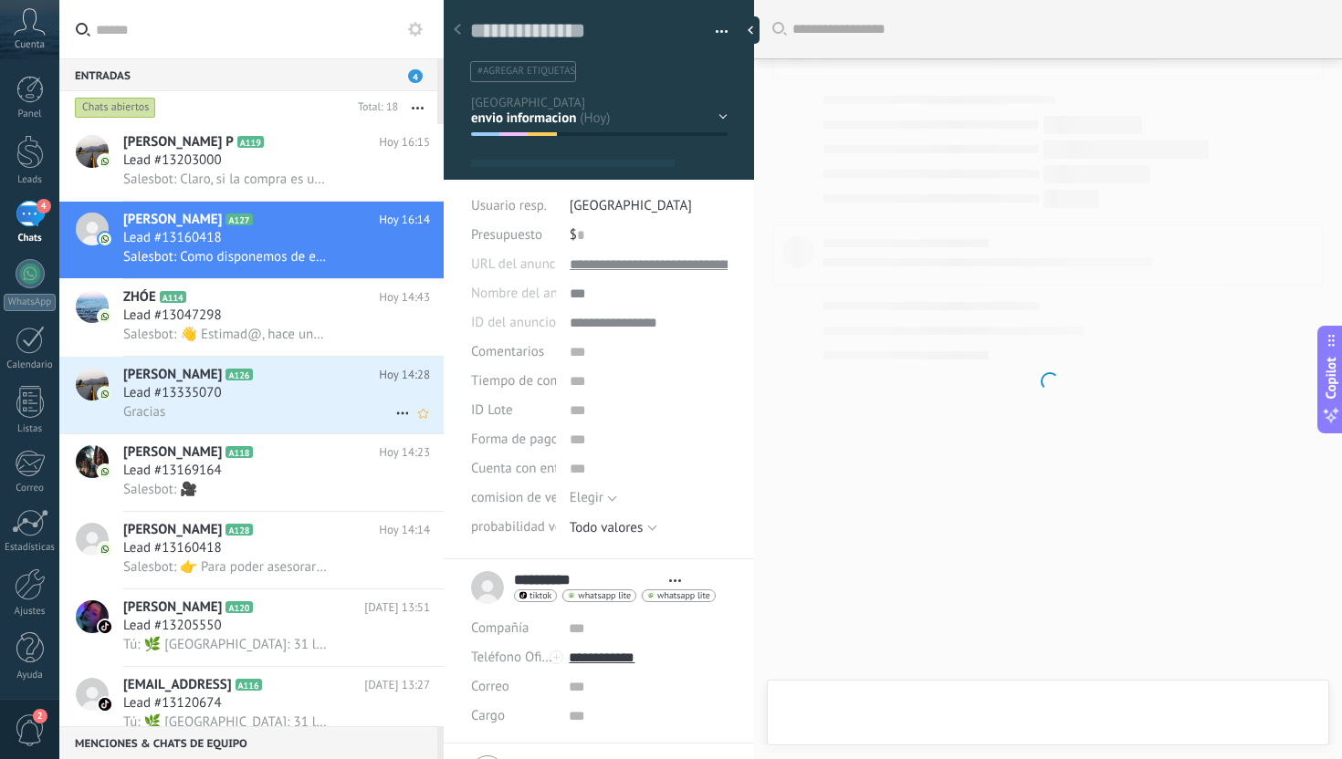
scroll to position [27, 0]
click at [264, 413] on div "Gracias" at bounding box center [276, 411] width 307 height 19
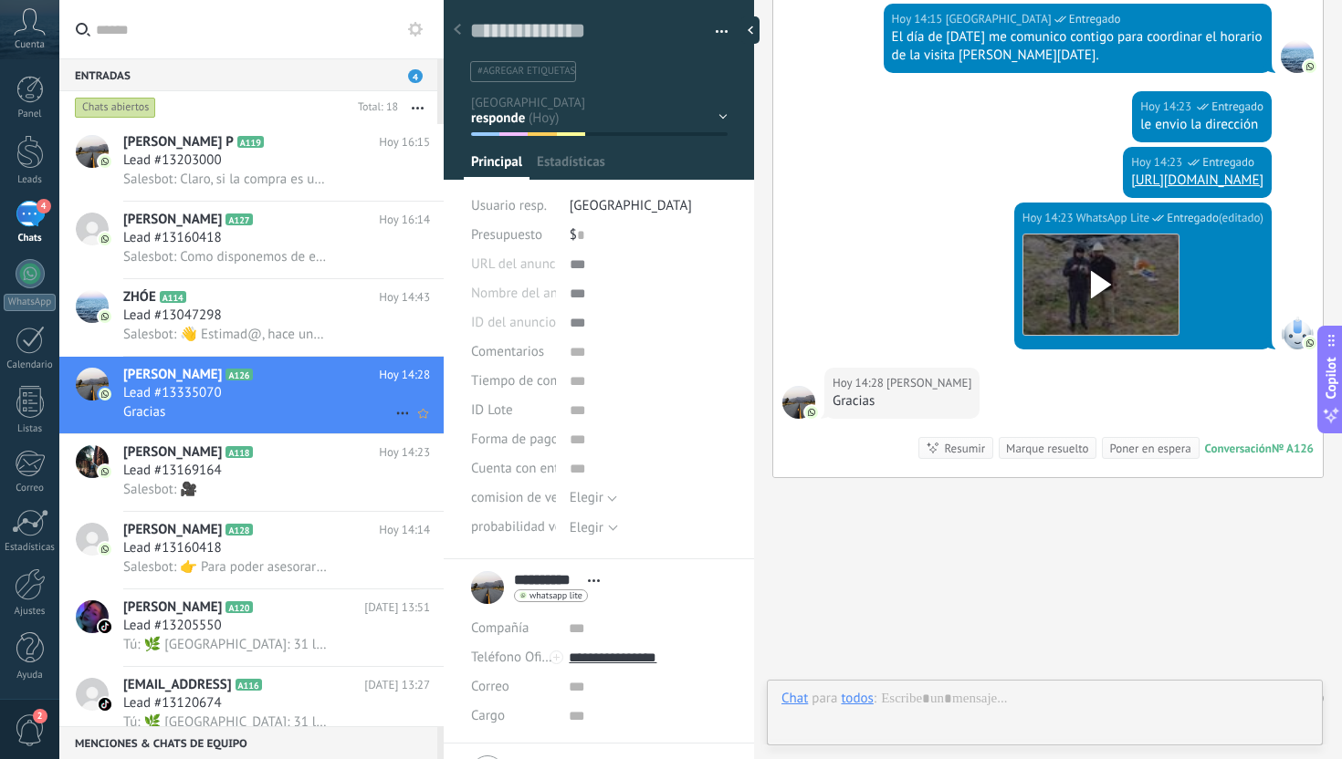
scroll to position [27, 0]
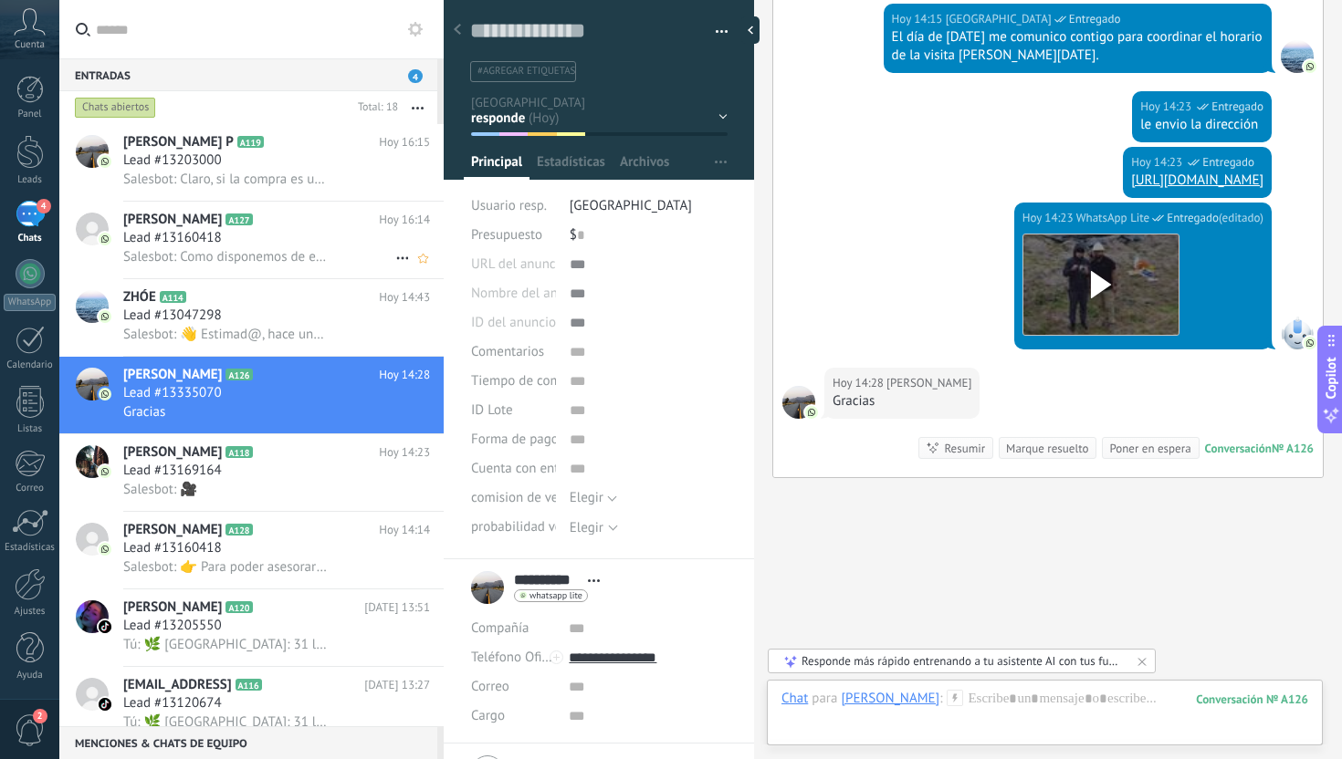
click at [256, 223] on h2 "[PERSON_NAME] A127" at bounding box center [251, 220] width 256 height 18
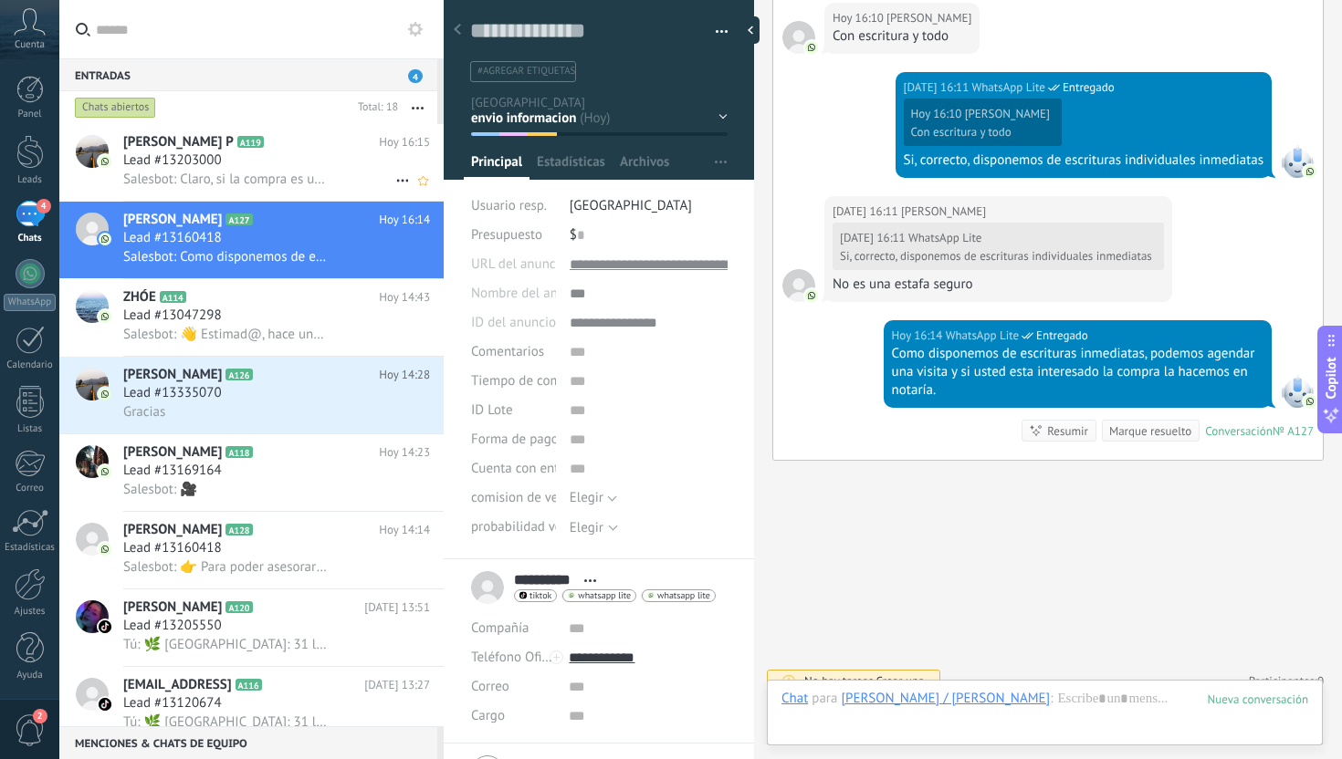
scroll to position [2157, 0]
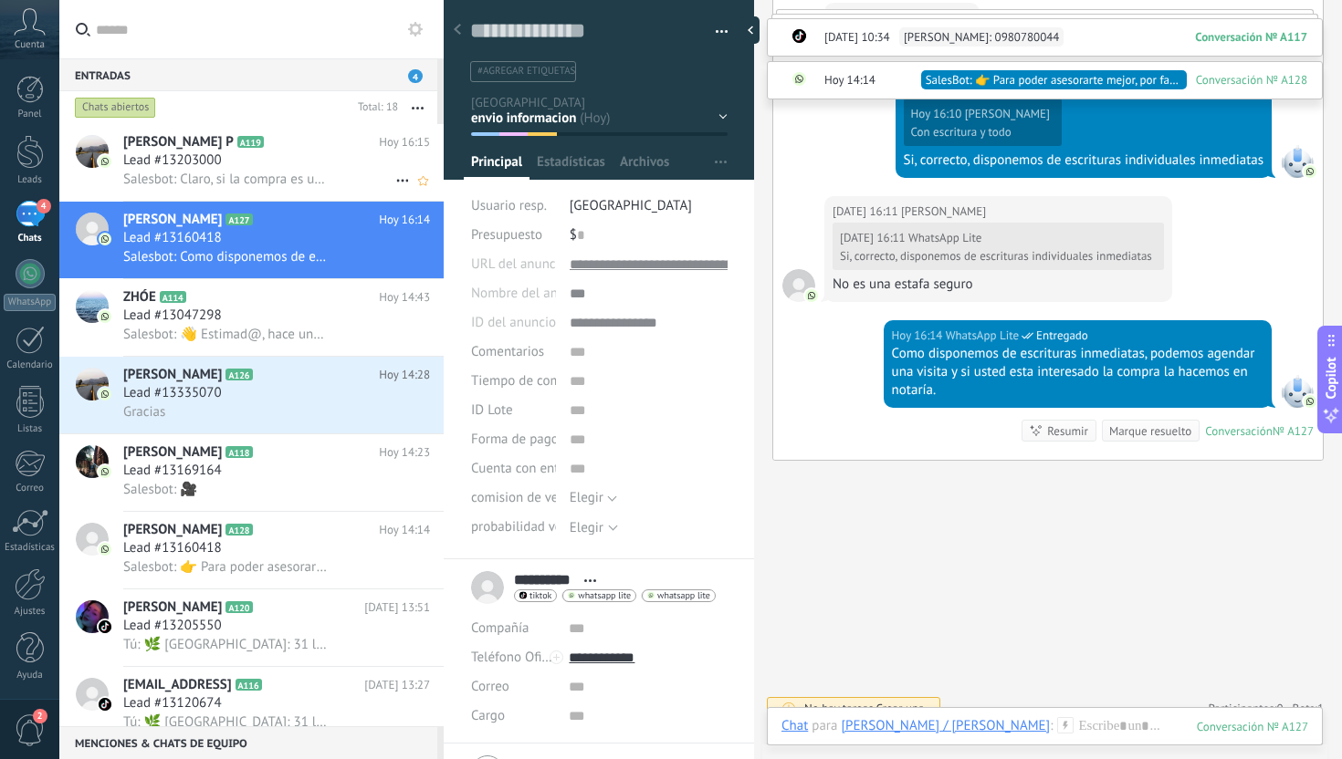
click at [286, 173] on span "Salesbot: Claro, si la compra es un solo pago le podemoa ayudar con un descuent…" at bounding box center [226, 179] width 206 height 17
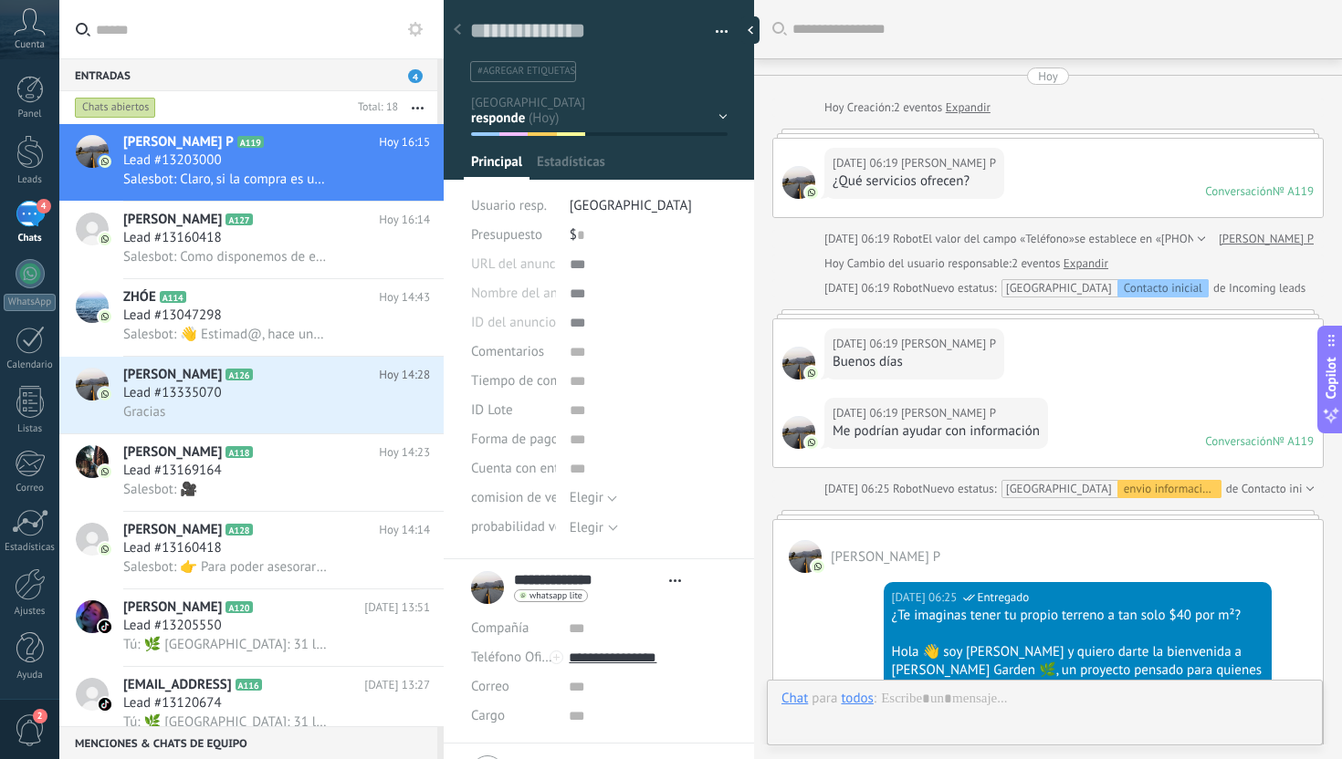
type textarea "**********"
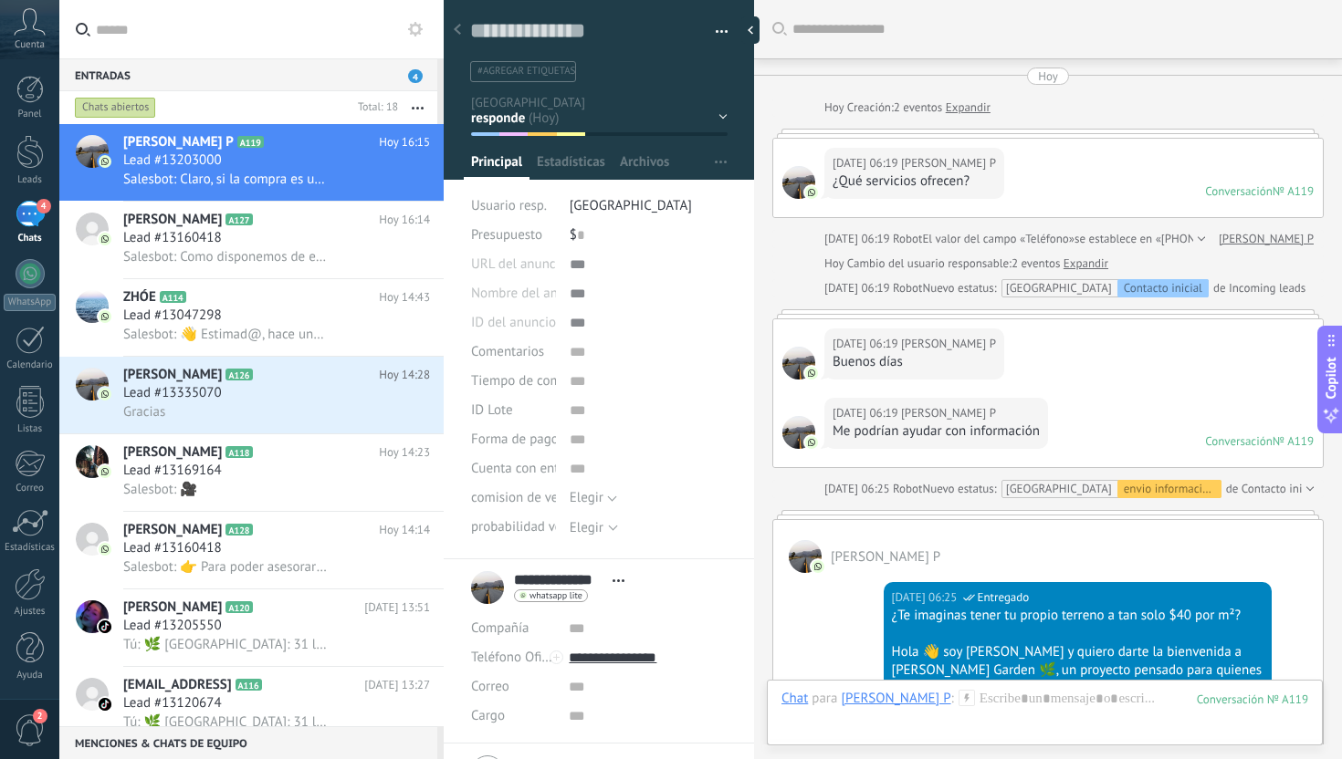
scroll to position [2917, 0]
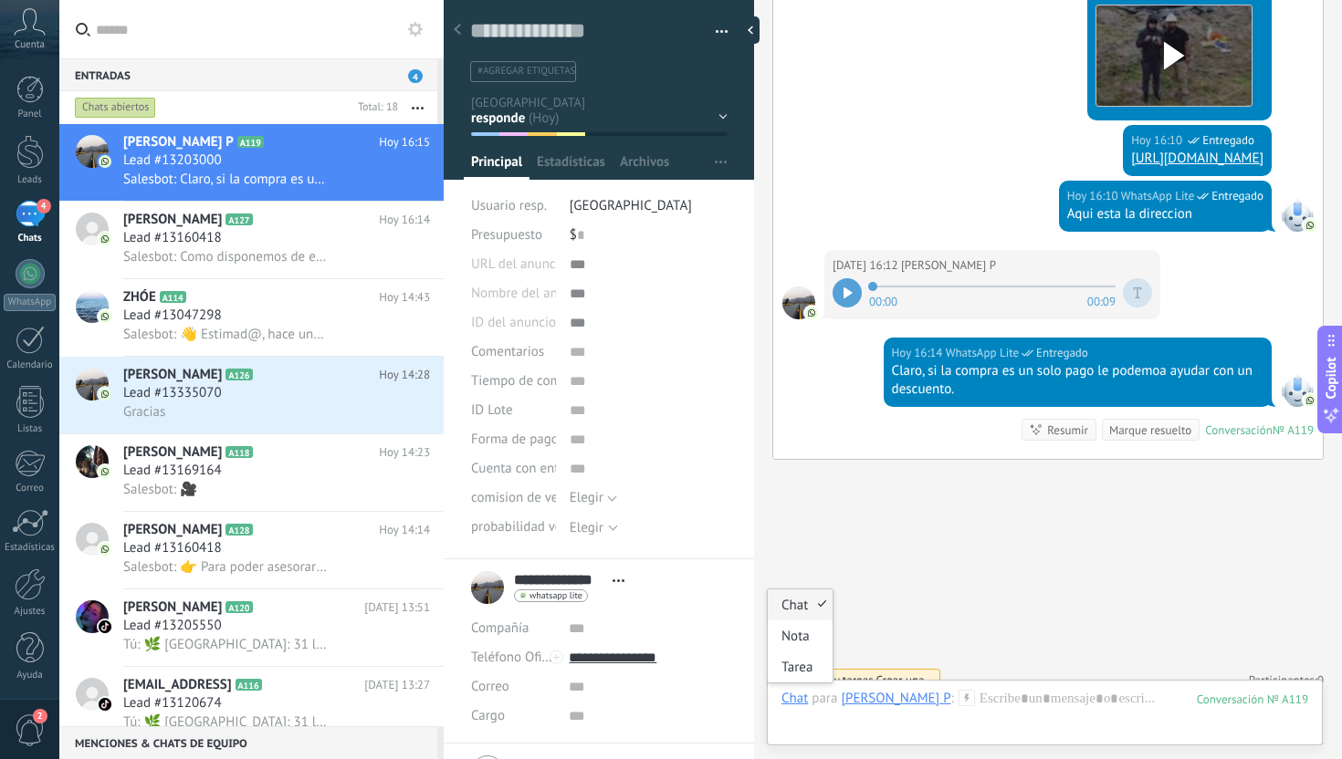
click at [796, 701] on div "Chat" at bounding box center [794, 698] width 26 height 16
click at [804, 636] on div "Nota" at bounding box center [800, 636] width 65 height 31
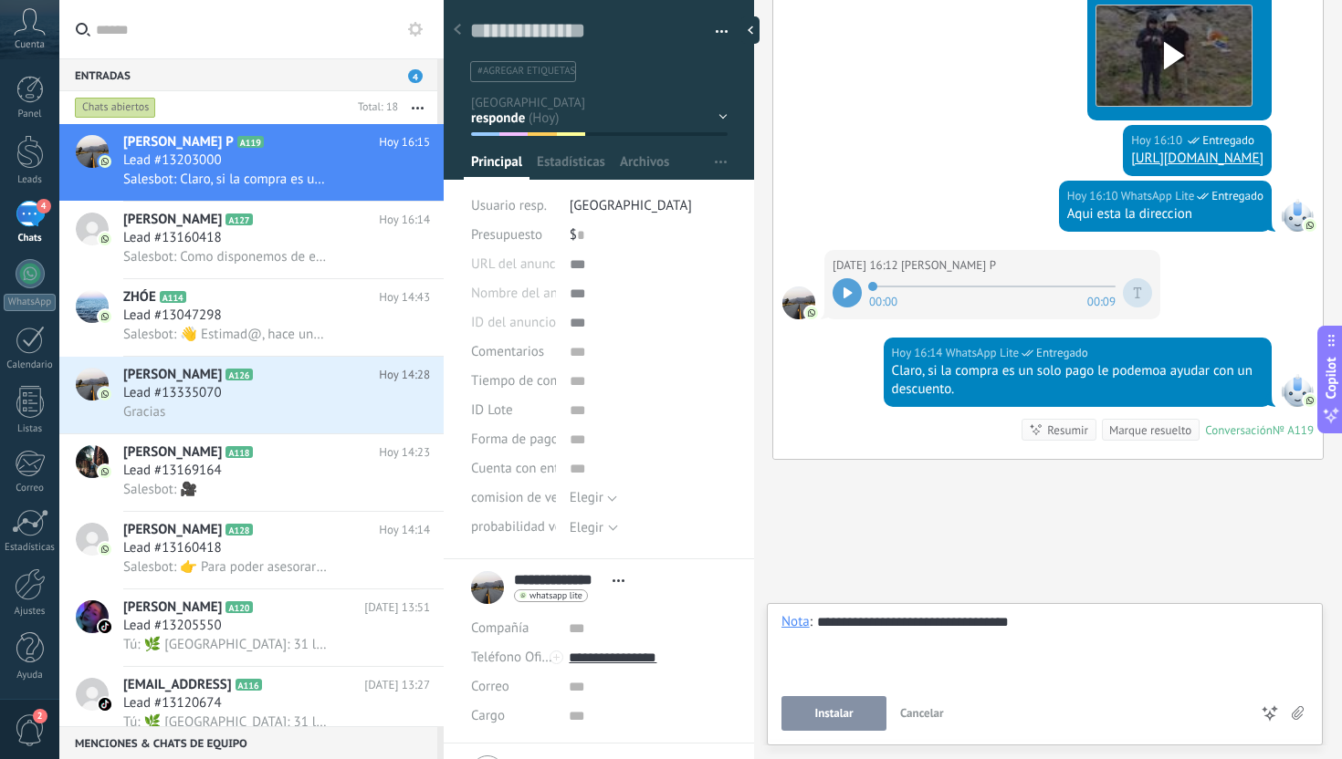
click at [883, 622] on div "**********" at bounding box center [1044, 647] width 527 height 69
click at [1078, 637] on div "**********" at bounding box center [1044, 647] width 527 height 69
click at [839, 715] on span "Instalar" at bounding box center [833, 713] width 38 height 13
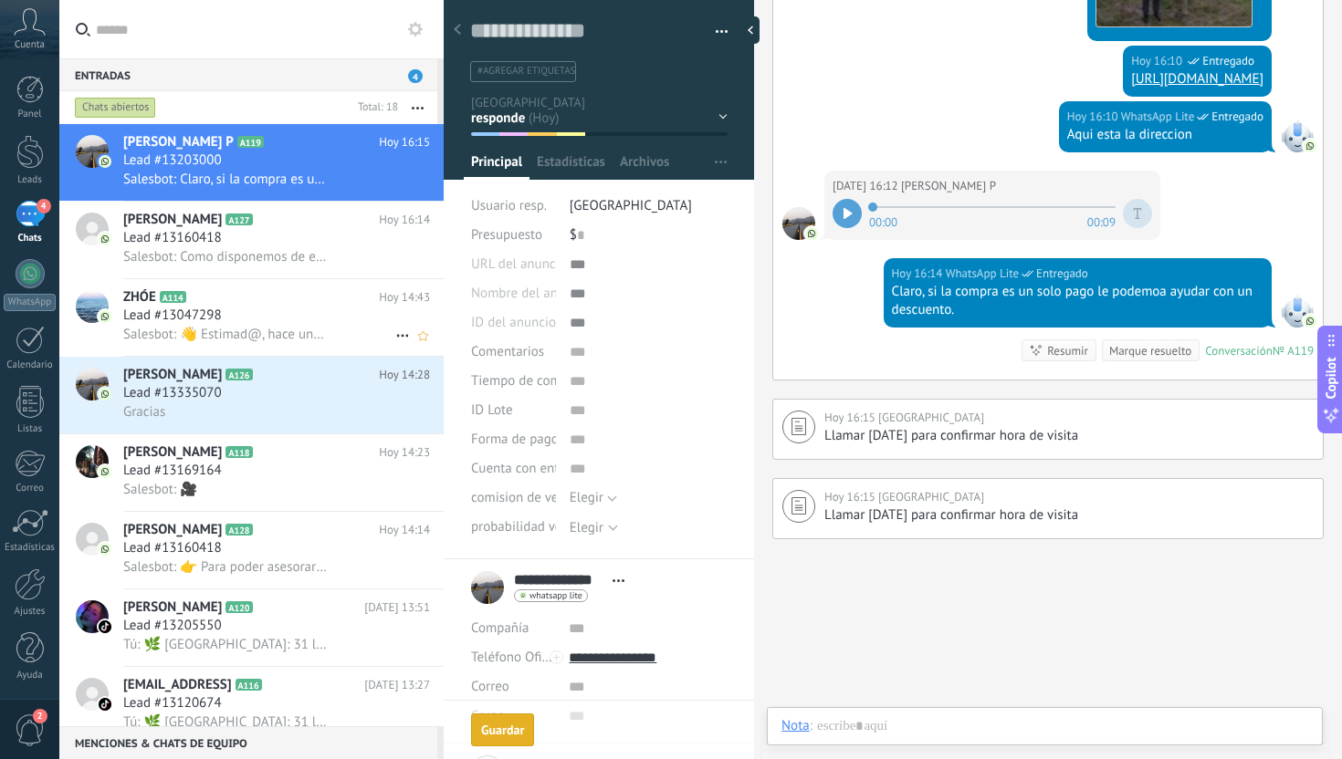
scroll to position [3001, 0]
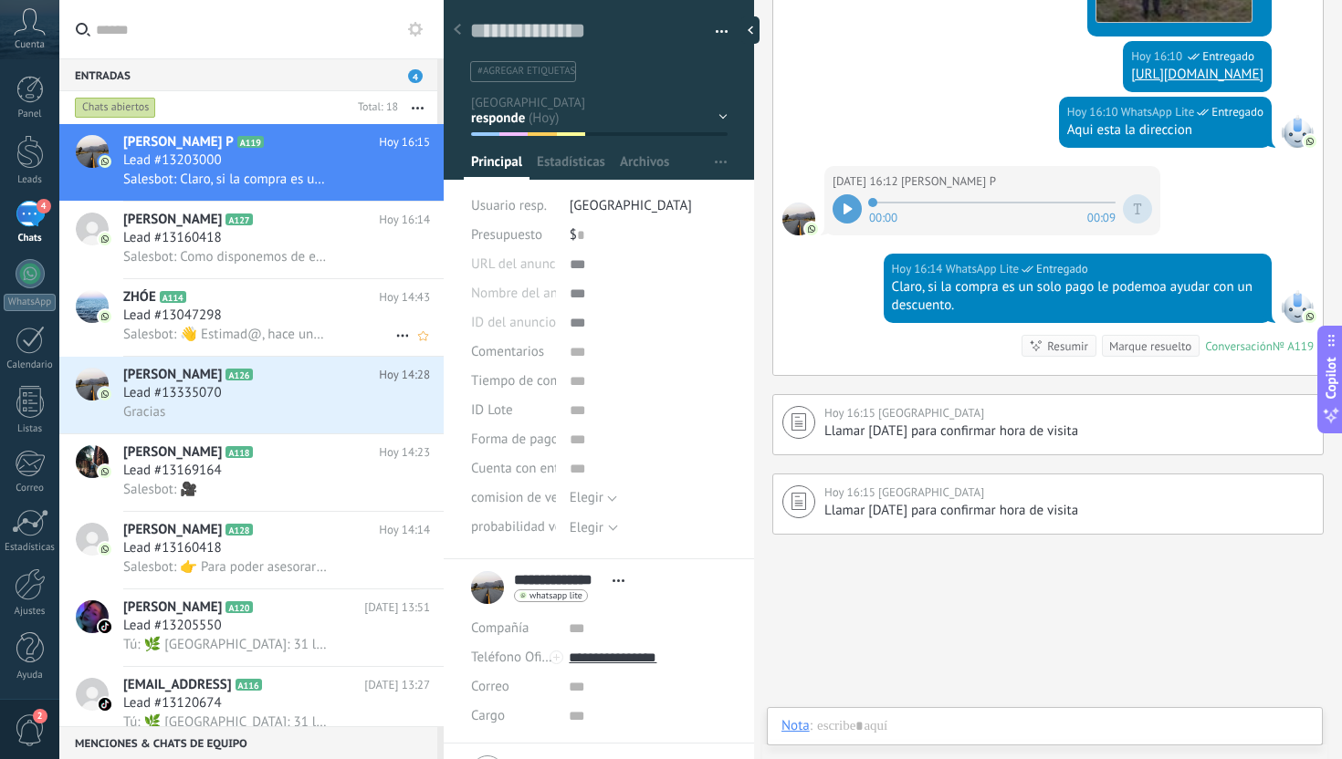
click at [234, 335] on span "Salesbot: 👋 Estimad@, hace unos días nos comunicamos para compartirte informaci…" at bounding box center [226, 334] width 206 height 17
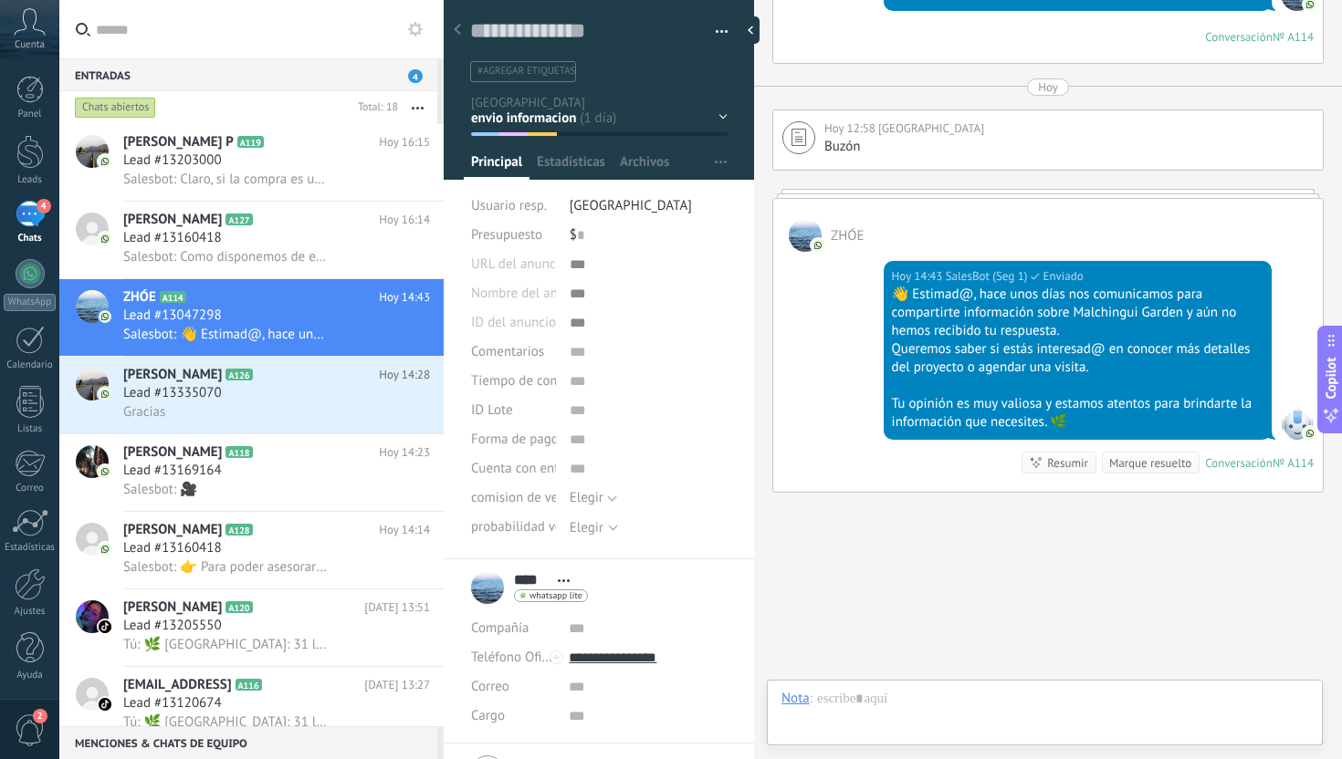
scroll to position [1116, 0]
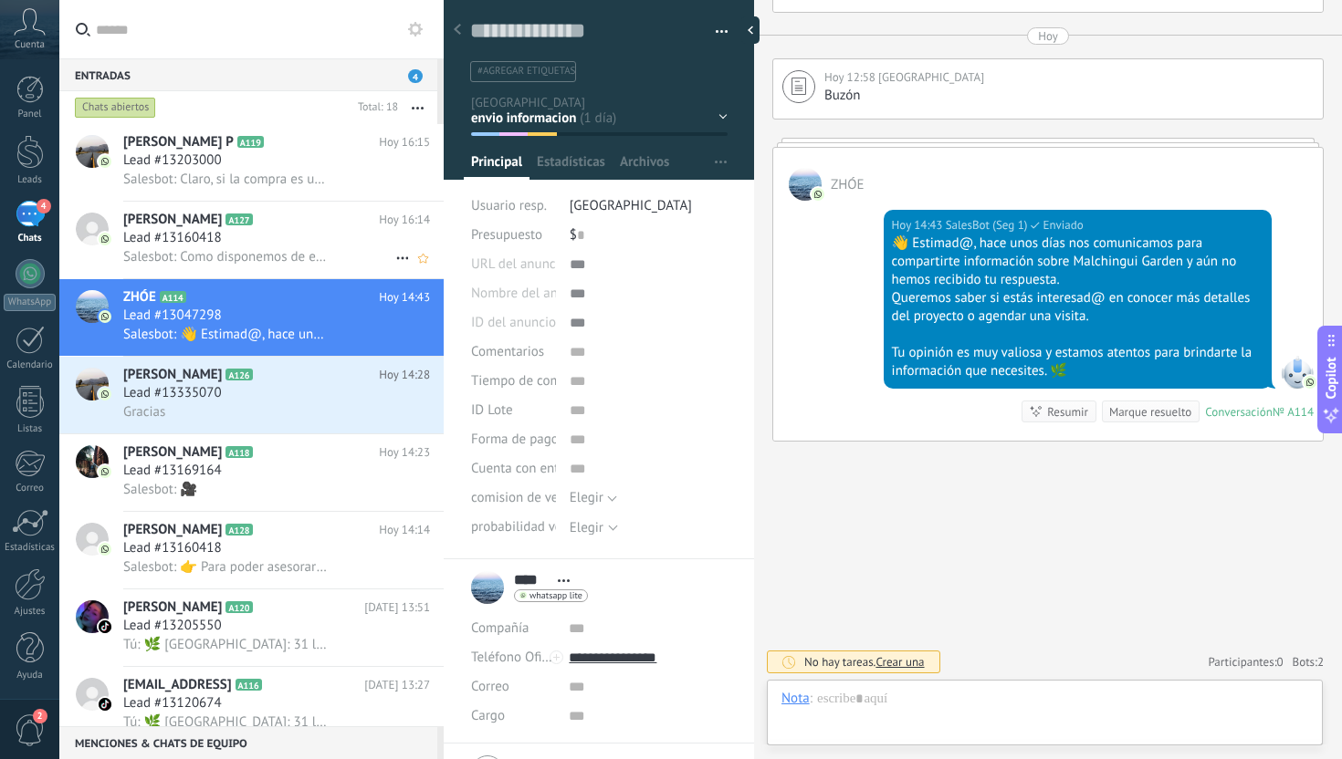
click at [277, 256] on span "Salesbot: Como disponemos de escrituras inmediatas, podemos agendar una visita …" at bounding box center [226, 256] width 206 height 17
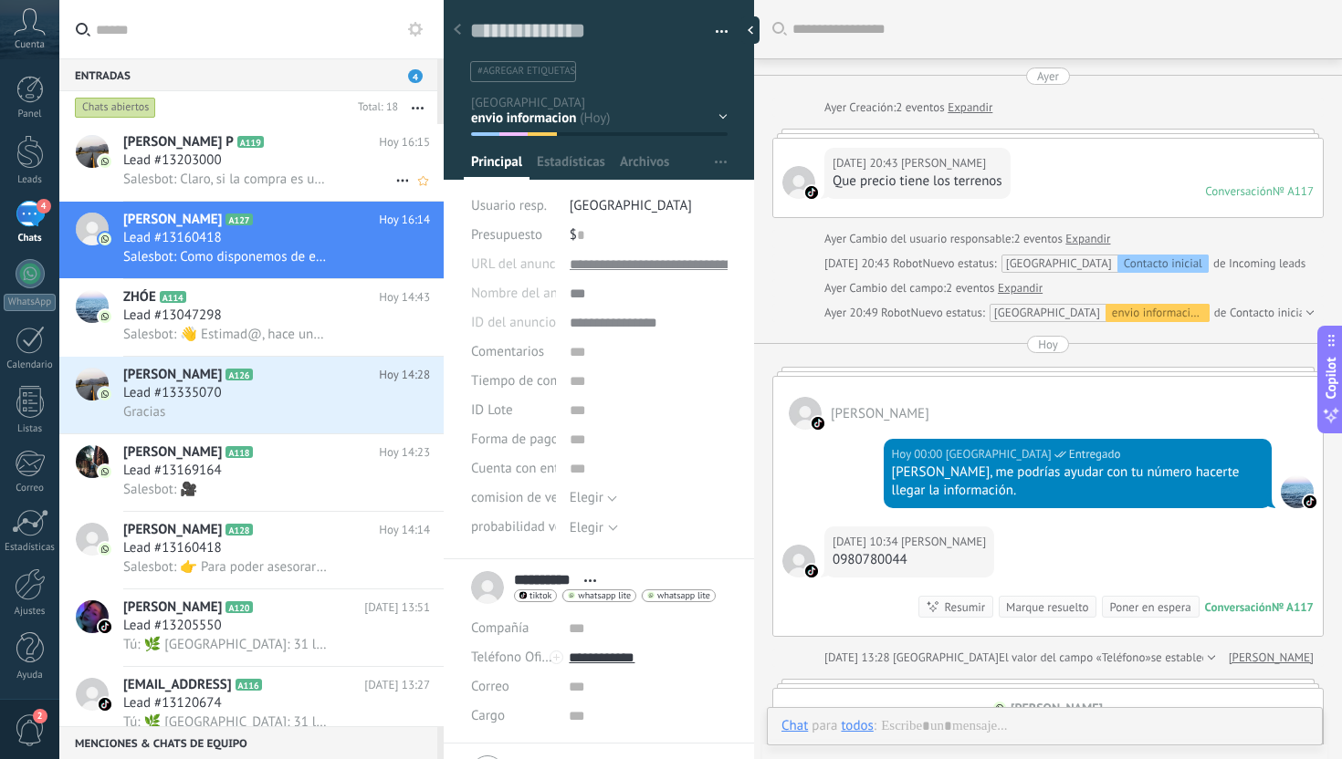
scroll to position [2157, 0]
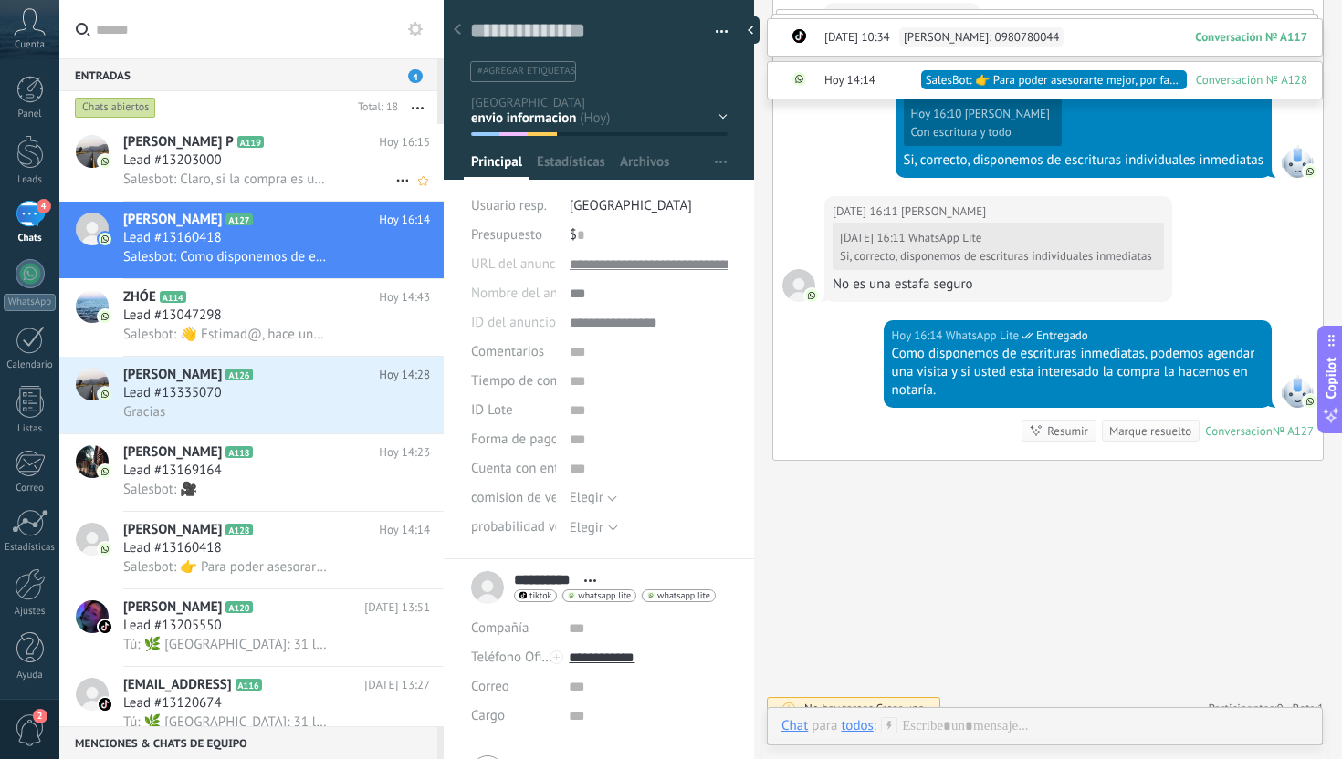
click at [280, 176] on span "Salesbot: Claro, si la compra es un solo pago le podemoa ayudar con un descuent…" at bounding box center [226, 179] width 206 height 17
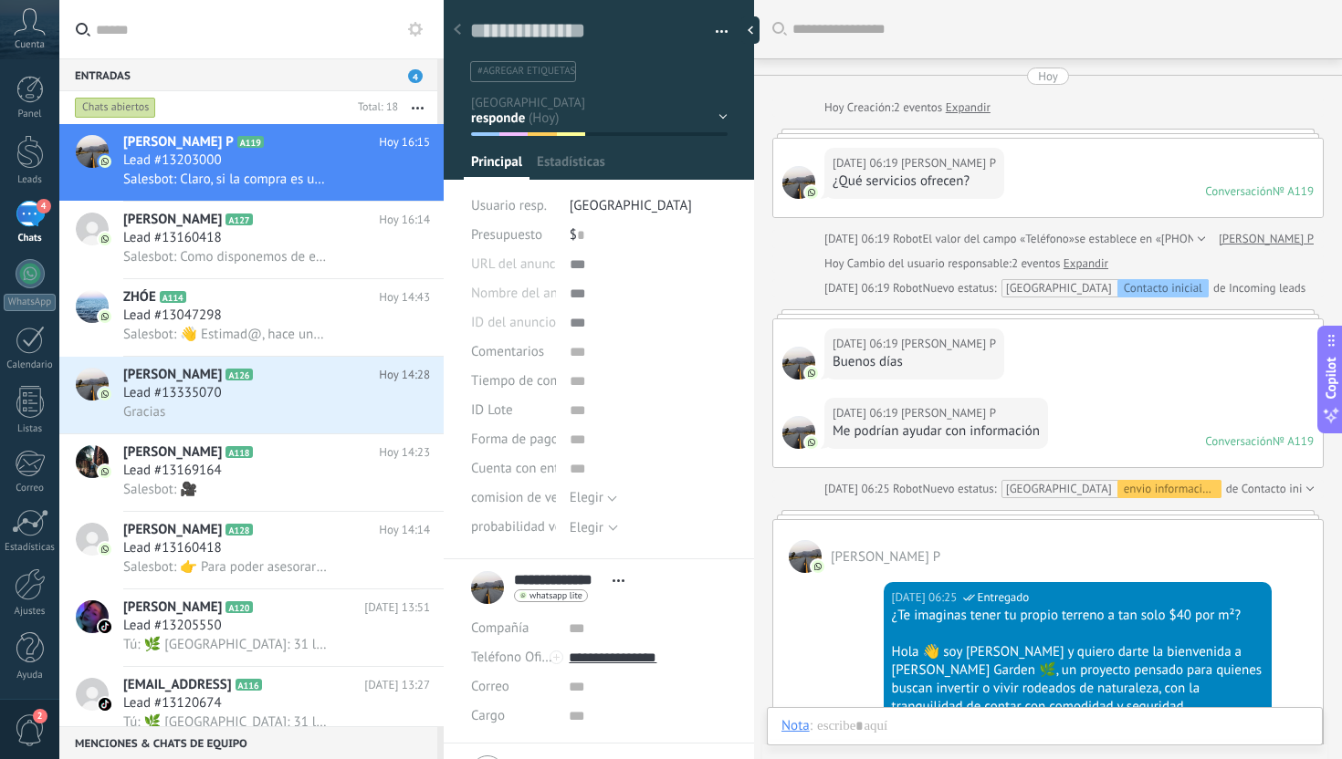
scroll to position [2917, 0]
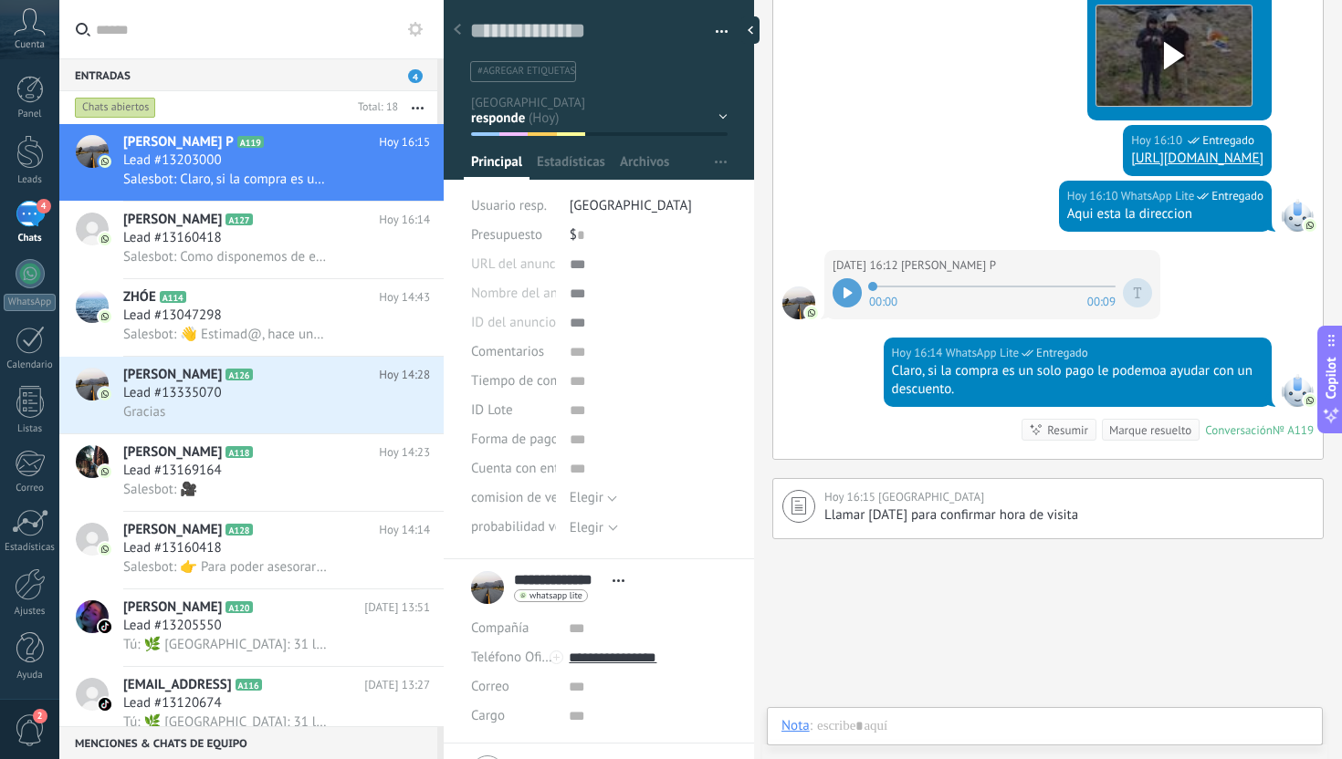
click at [934, 716] on div "Chat Correo Nota Tarea Nota : Instalar Cancelar Atajos – seleccionar acción – i…" at bounding box center [1045, 740] width 556 height 66
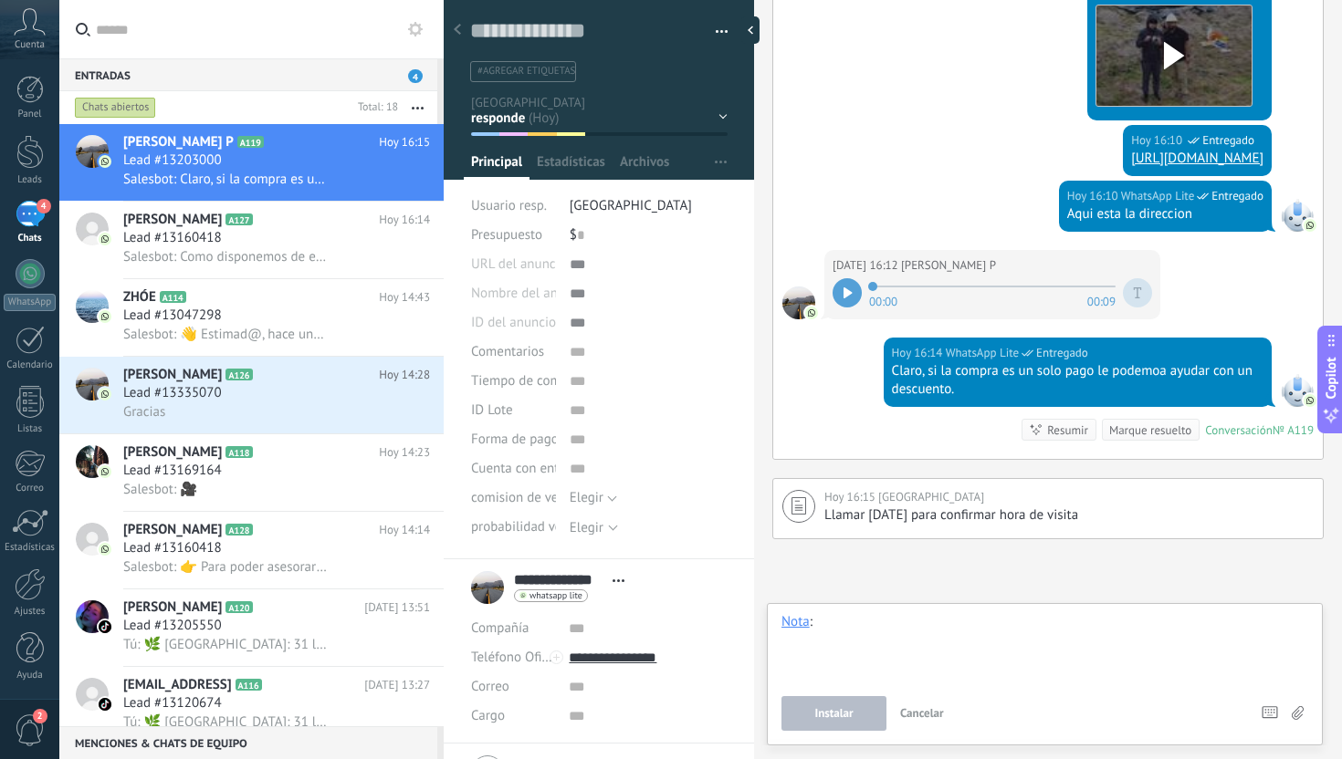
click at [944, 668] on div at bounding box center [1044, 647] width 527 height 69
click at [274, 256] on span "Salesbot: Como disponemos de escrituras inmediatas, podemos agendar una visita …" at bounding box center [226, 256] width 206 height 17
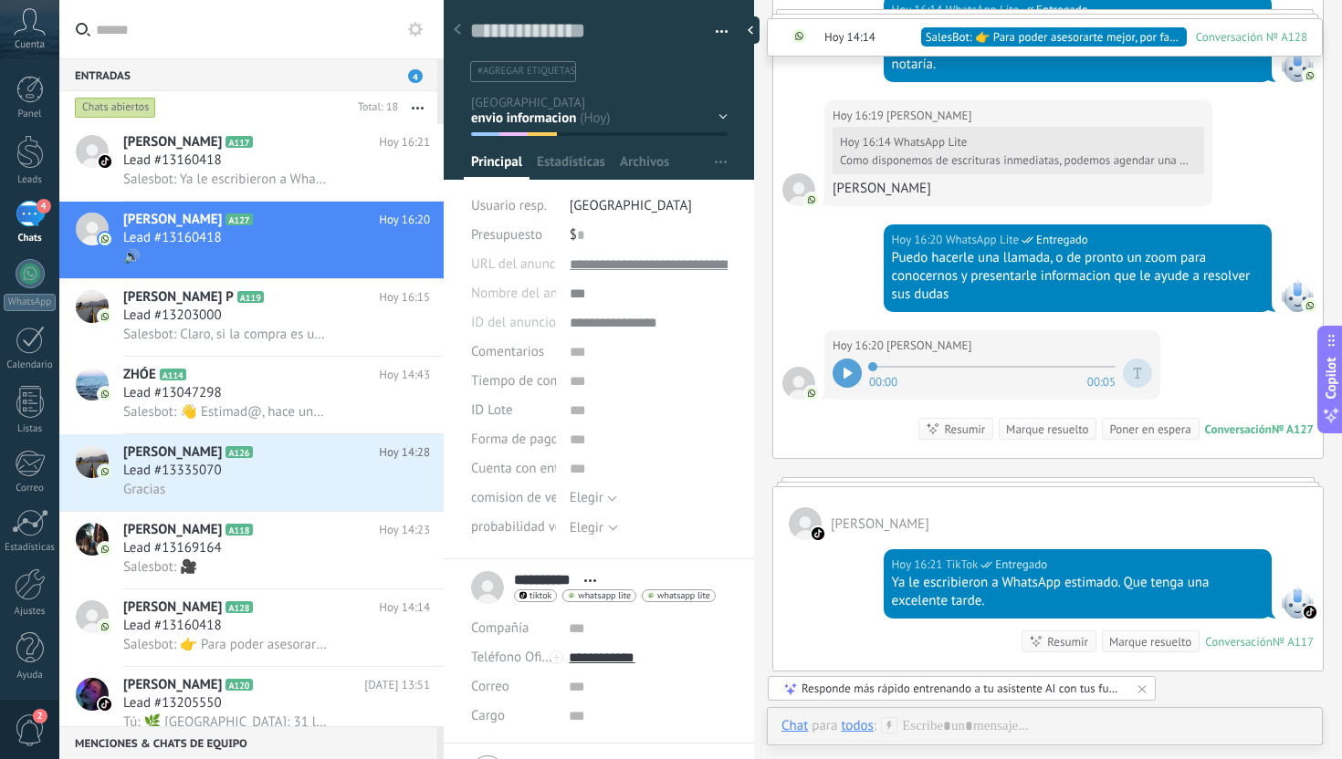
scroll to position [2441, 0]
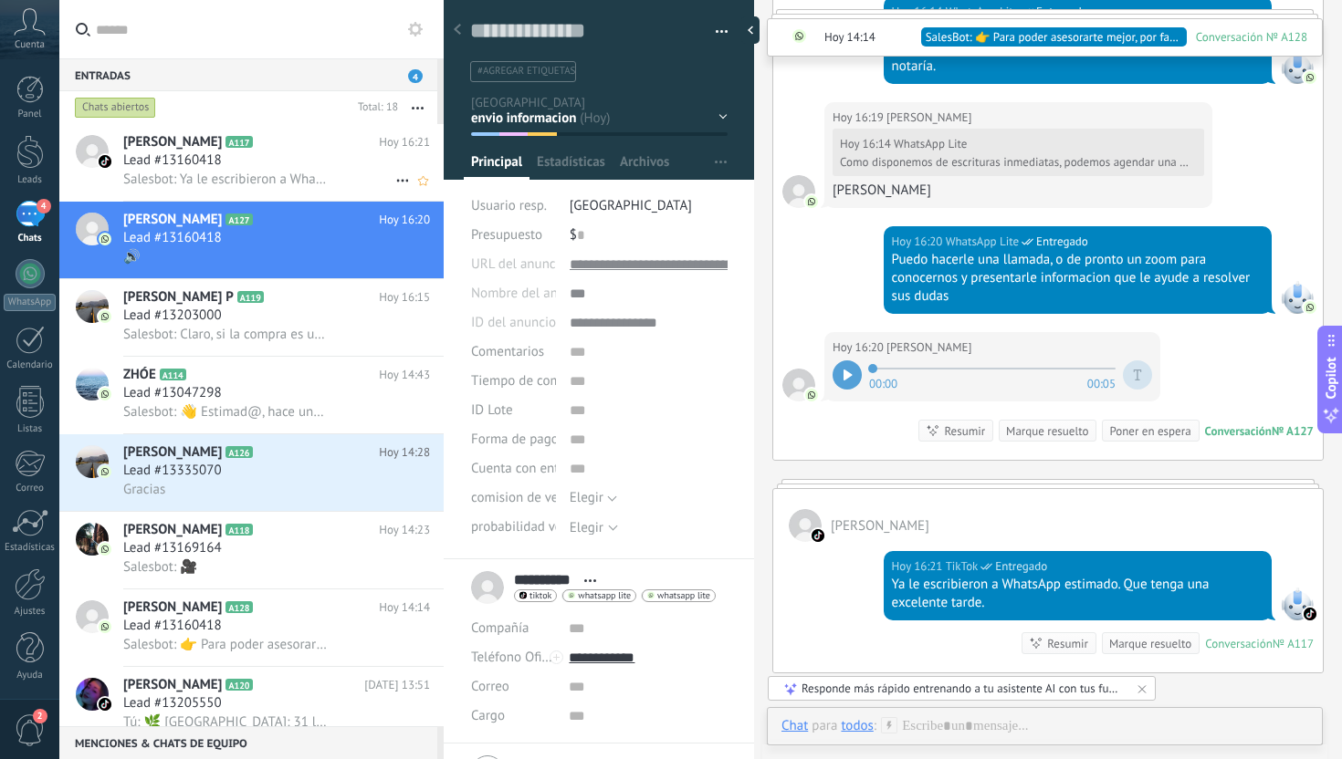
click at [351, 169] on div "Lead #13160418" at bounding box center [276, 160] width 307 height 18
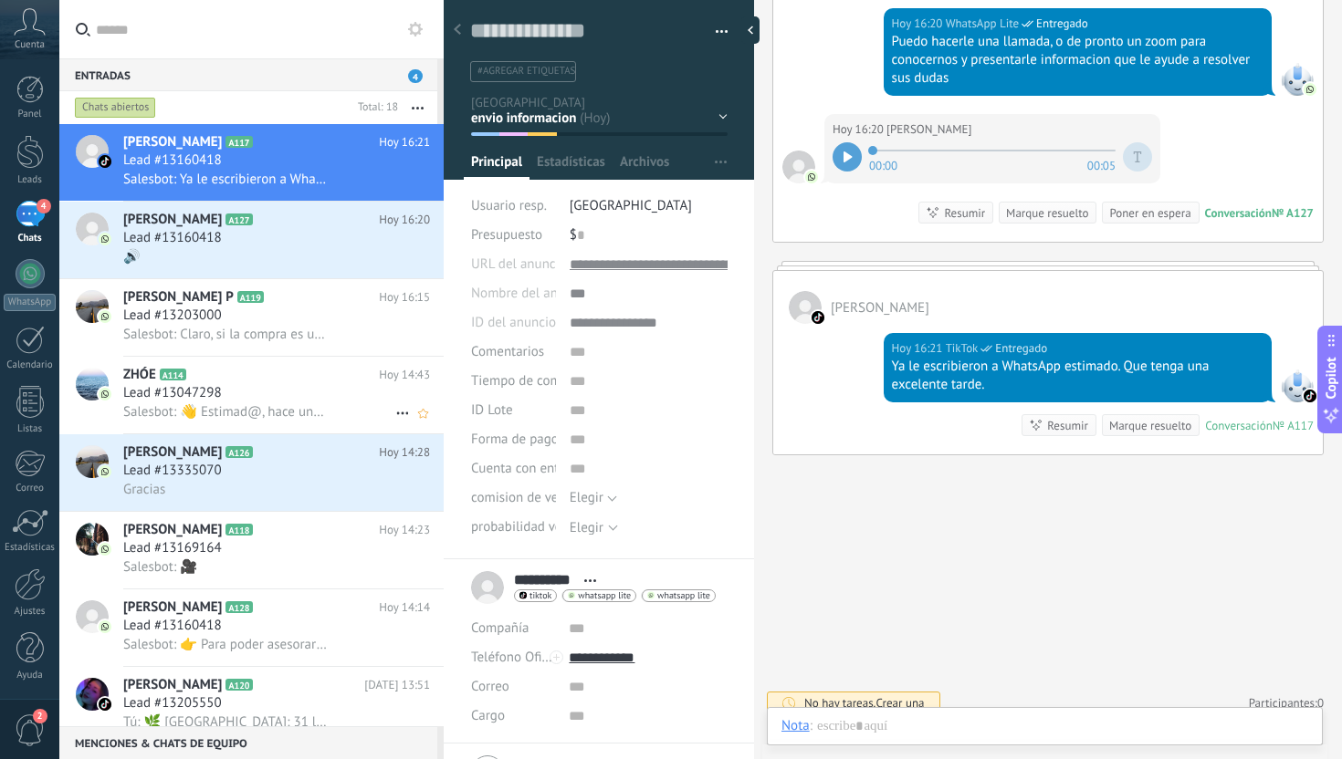
scroll to position [2350, 0]
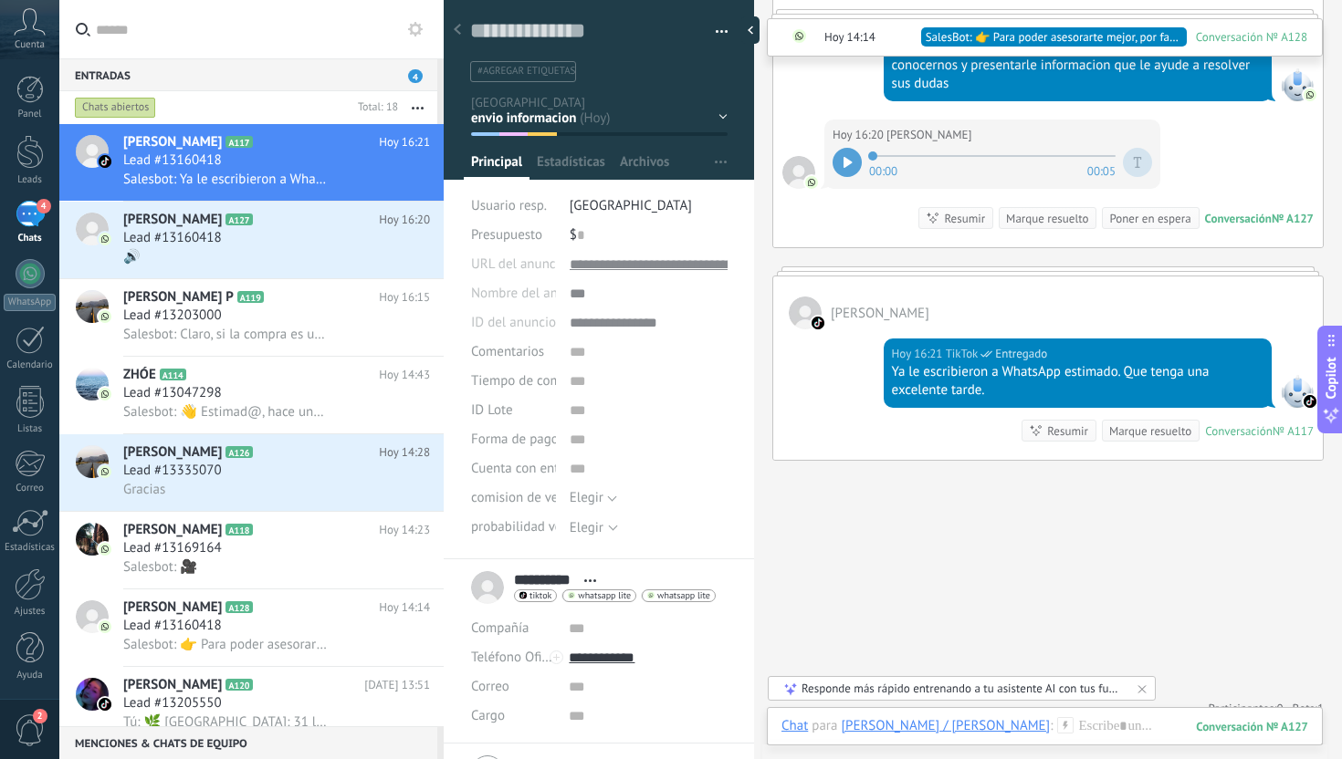
click at [22, 211] on div "4" at bounding box center [30, 214] width 29 height 26
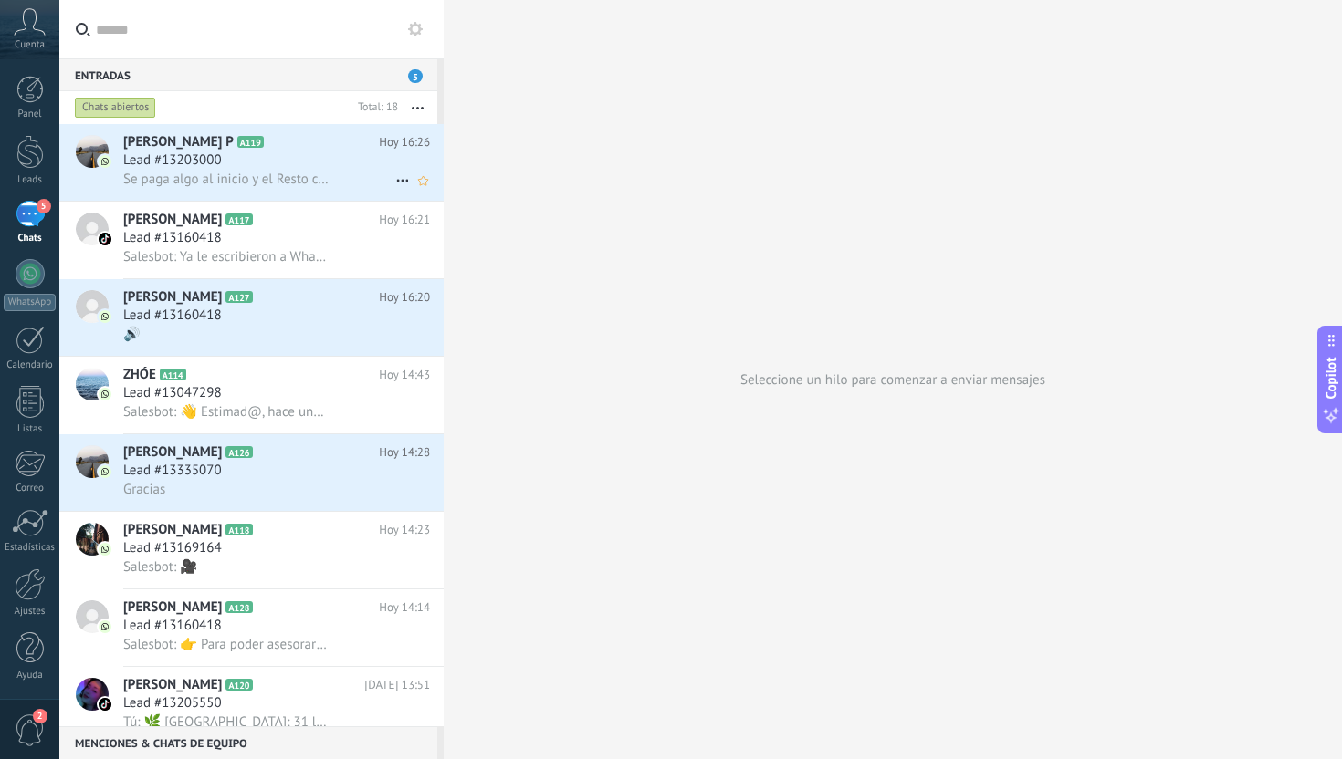
click at [257, 181] on span "Se paga algo al inicio y el Resto contra entrega ?" at bounding box center [226, 179] width 206 height 17
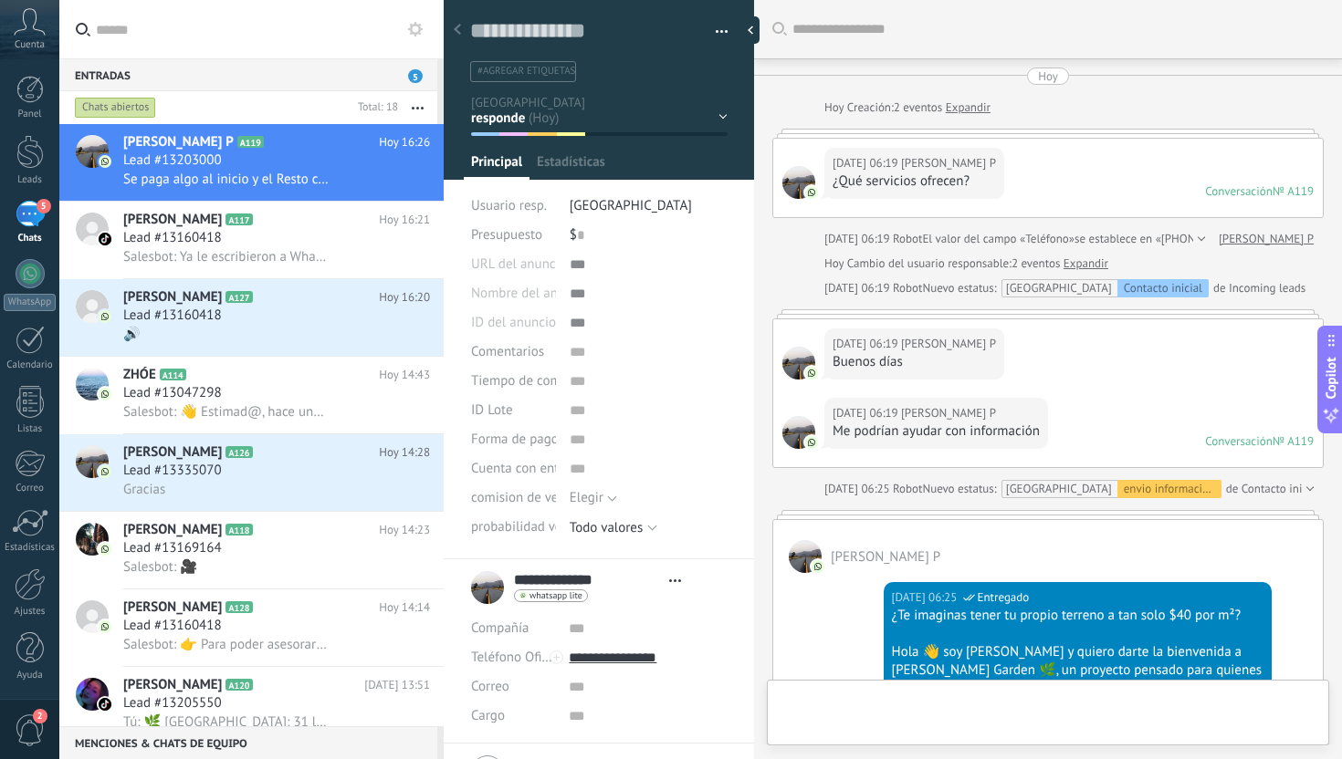
type textarea "**********"
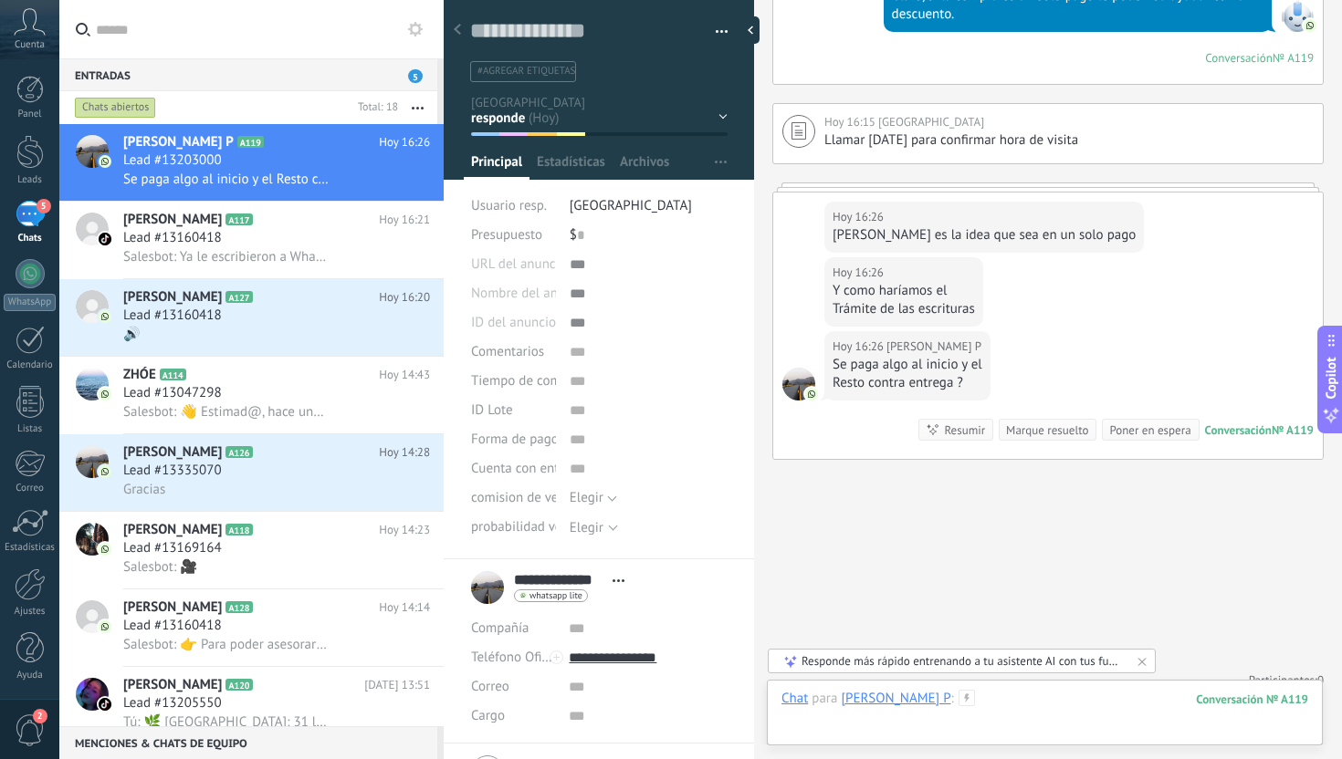
click at [1032, 697] on div at bounding box center [1044, 717] width 527 height 55
